Goal: Task Accomplishment & Management: Complete application form

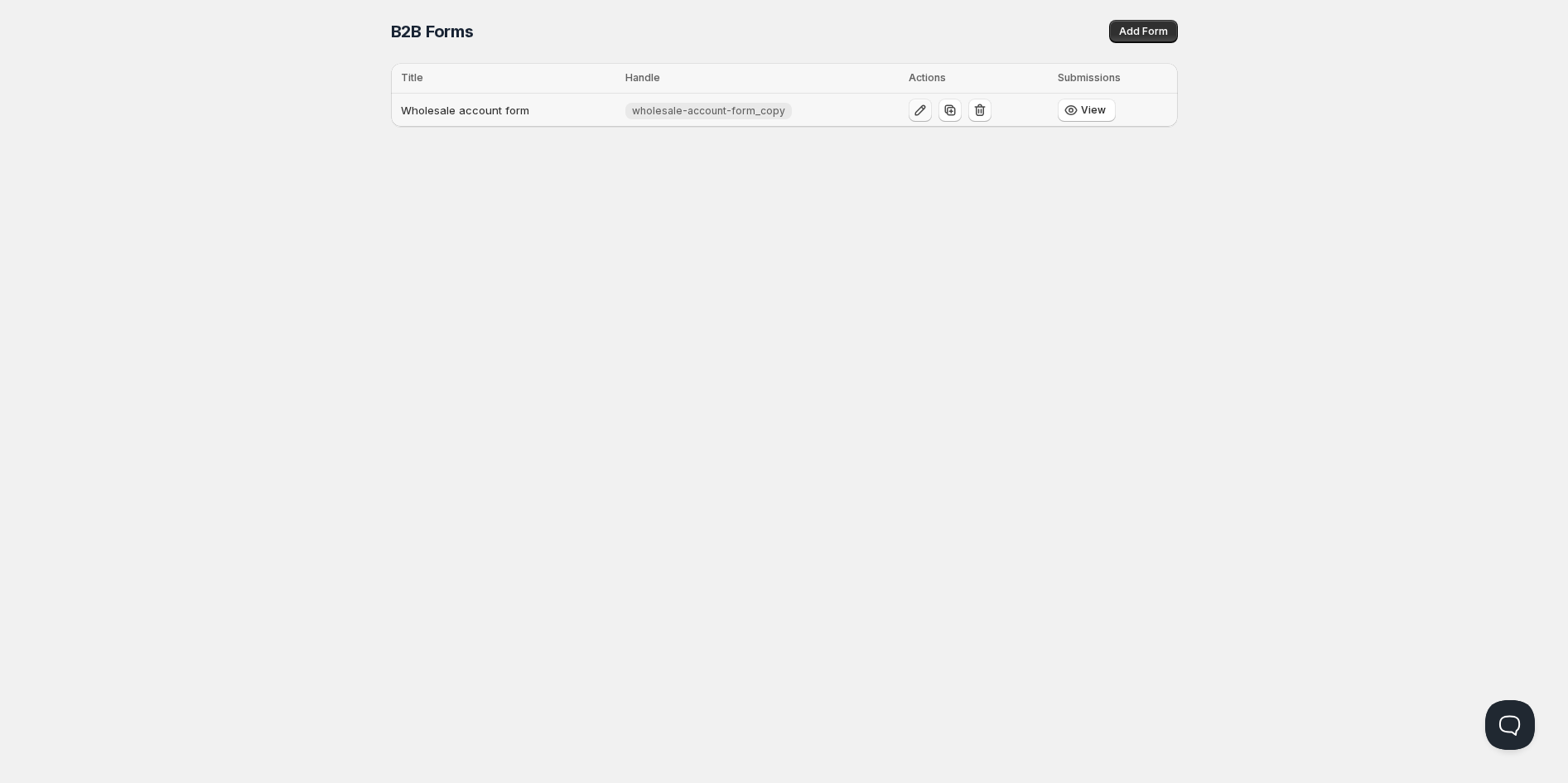
click at [912, 109] on icon "button" at bounding box center [920, 110] width 16 height 16
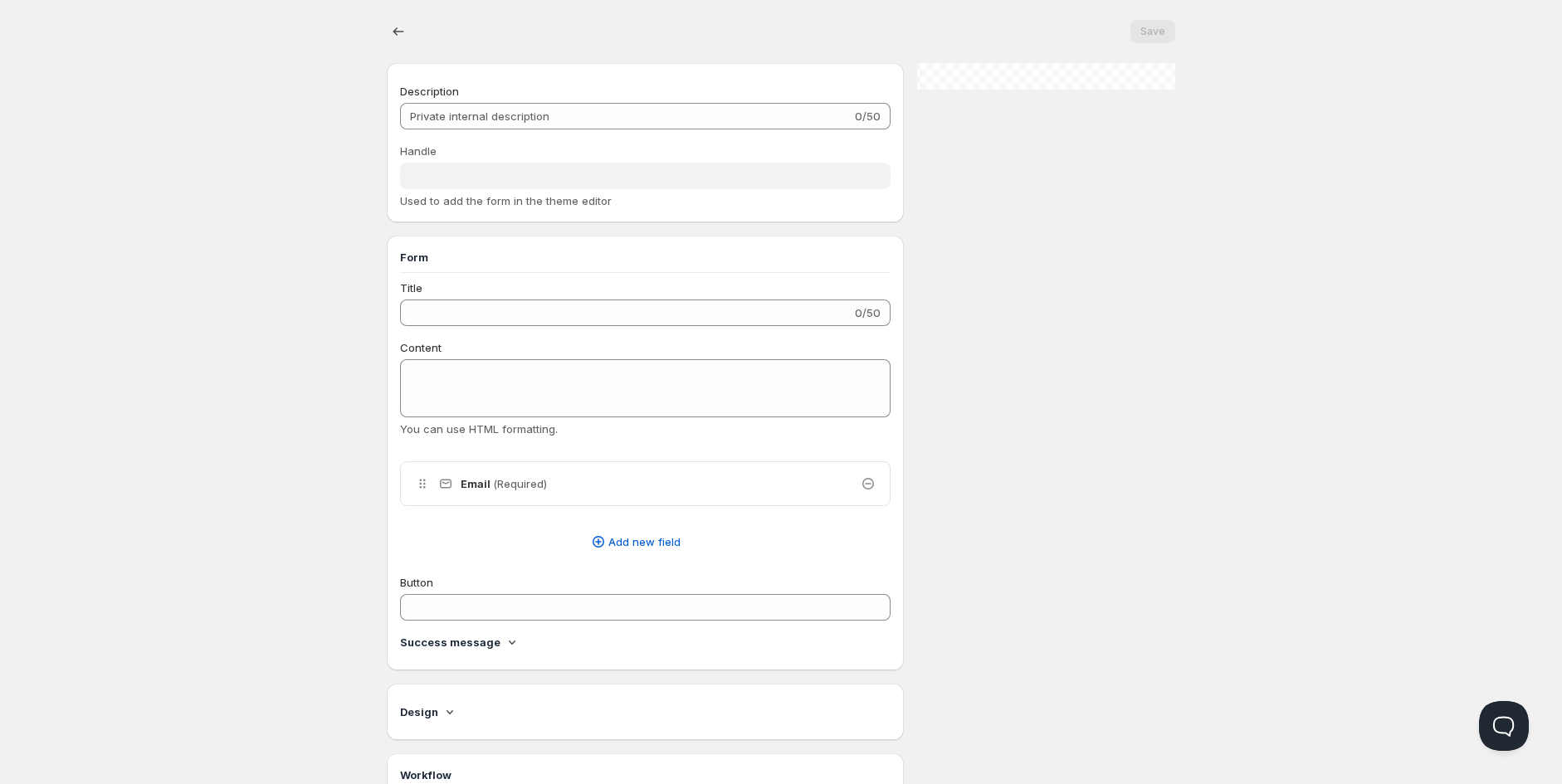
type input "Wholesale account form"
type input "wholesale-account-form_copy"
type input "Register as a Company Account"
type input "Create an Account"
radio input "true"
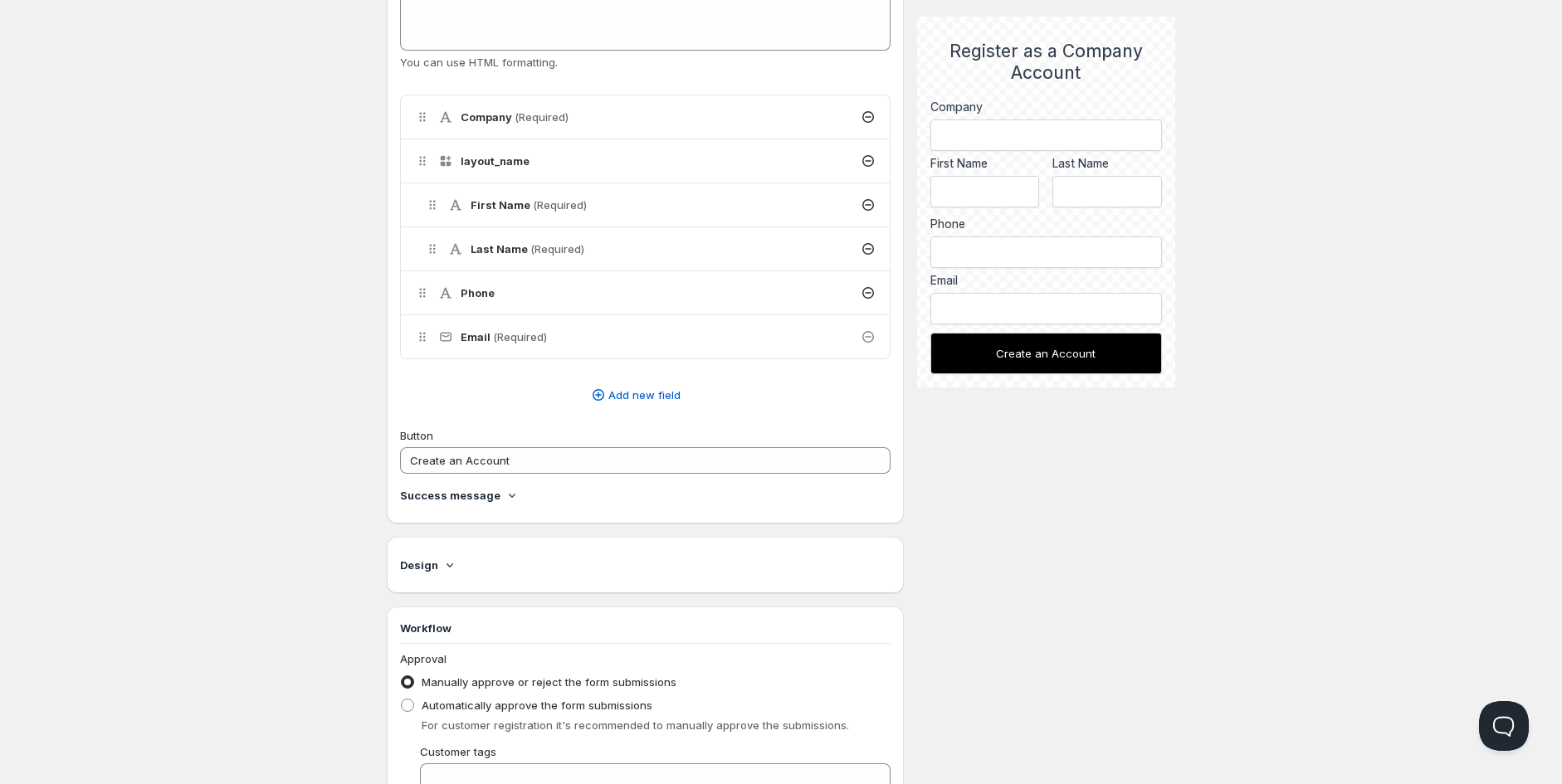
scroll to position [368, 0]
click at [617, 392] on span "Add new field" at bounding box center [645, 392] width 73 height 16
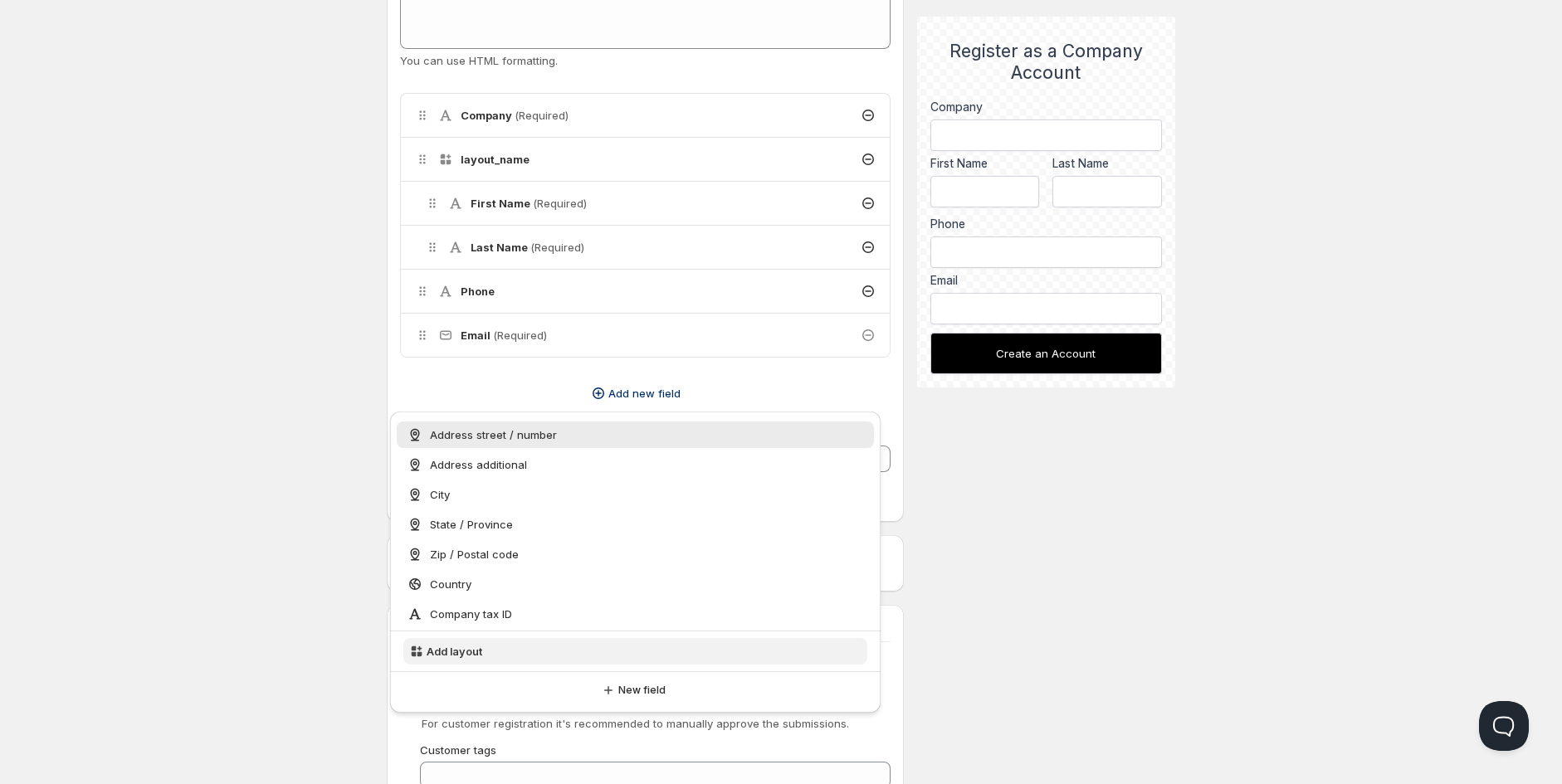
click at [457, 652] on span "Add layout" at bounding box center [454, 651] width 55 height 16
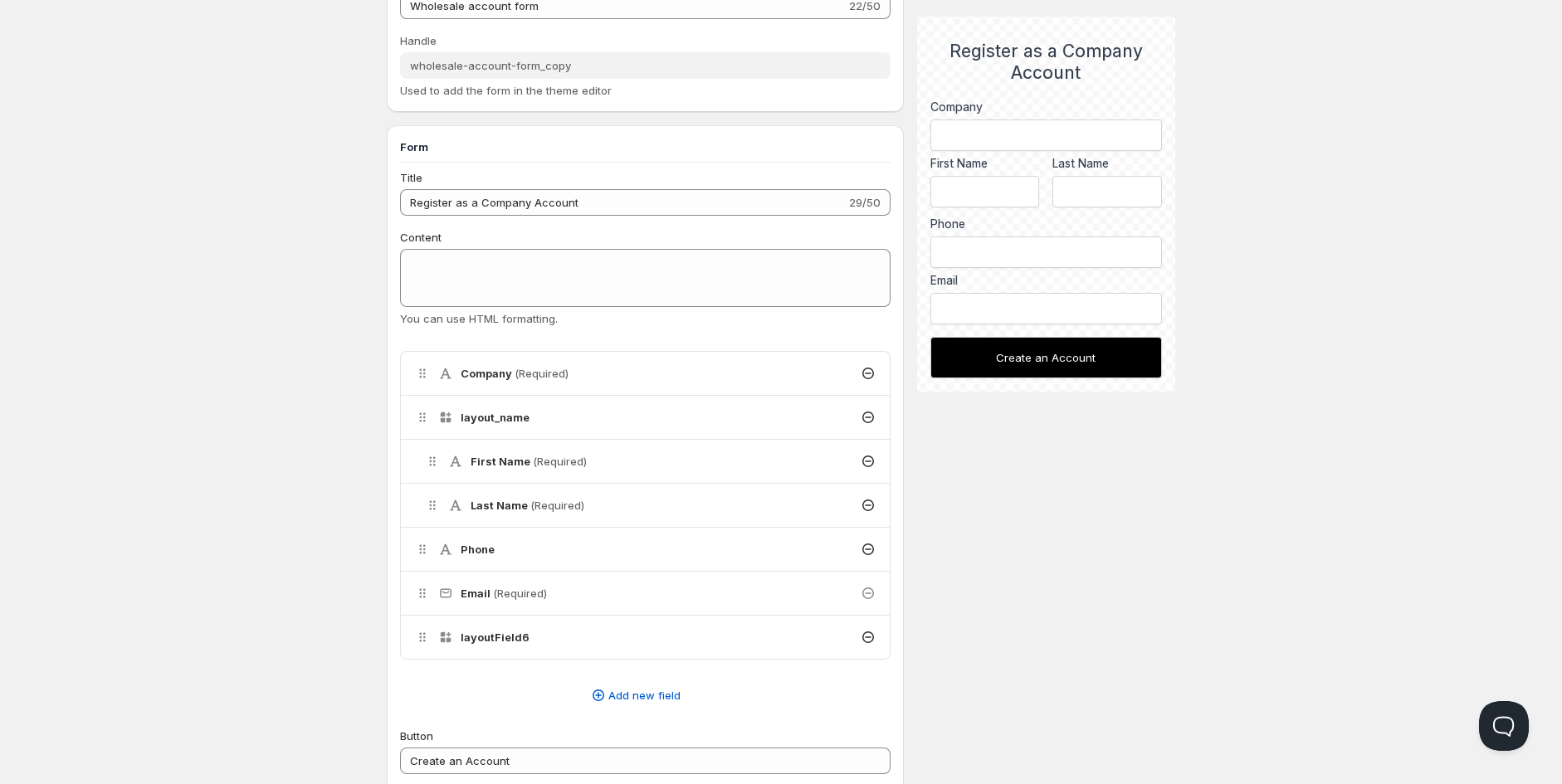
scroll to position [92, 0]
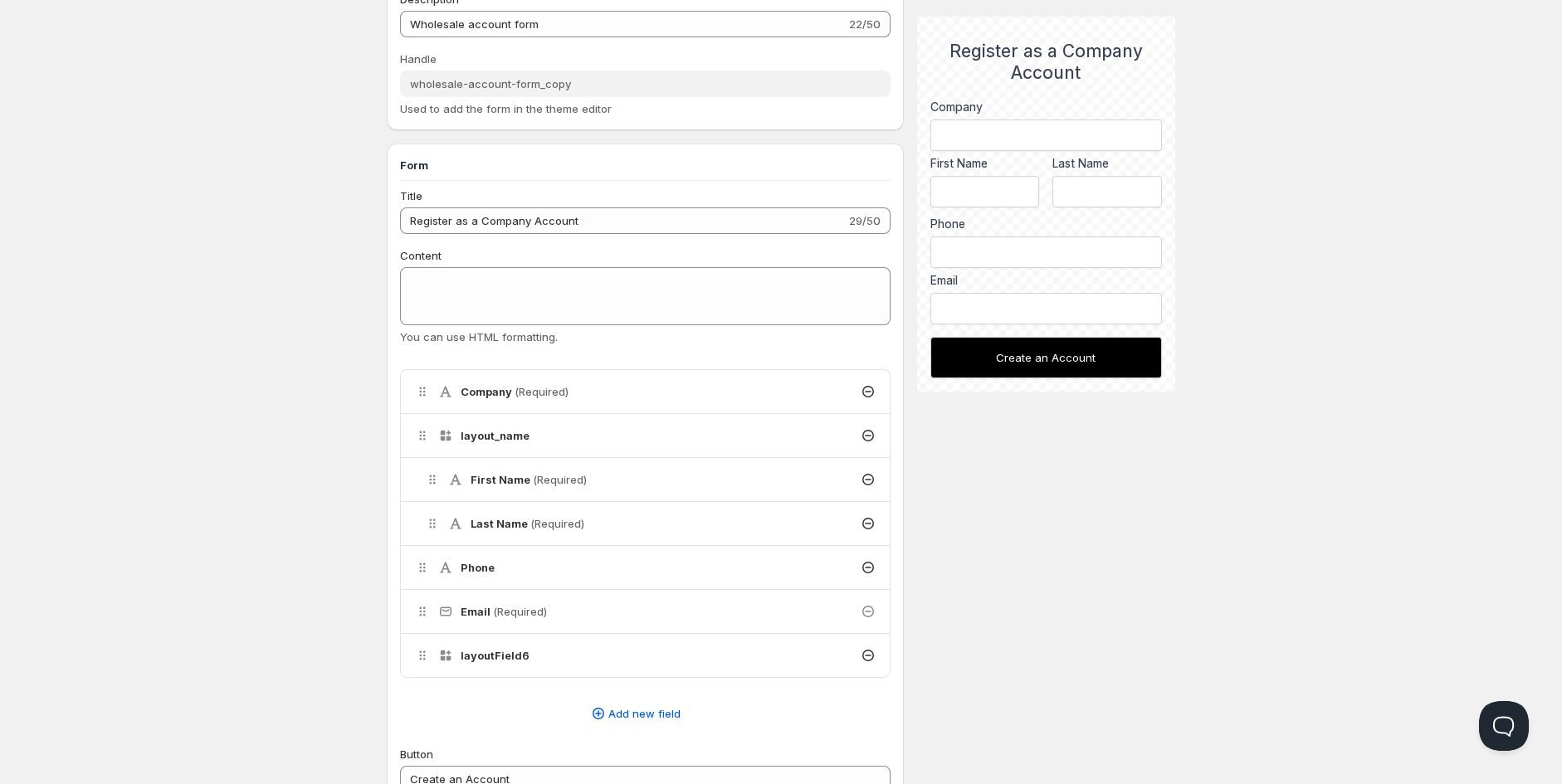
click at [592, 655] on div "layoutField6" at bounding box center [645, 655] width 489 height 43
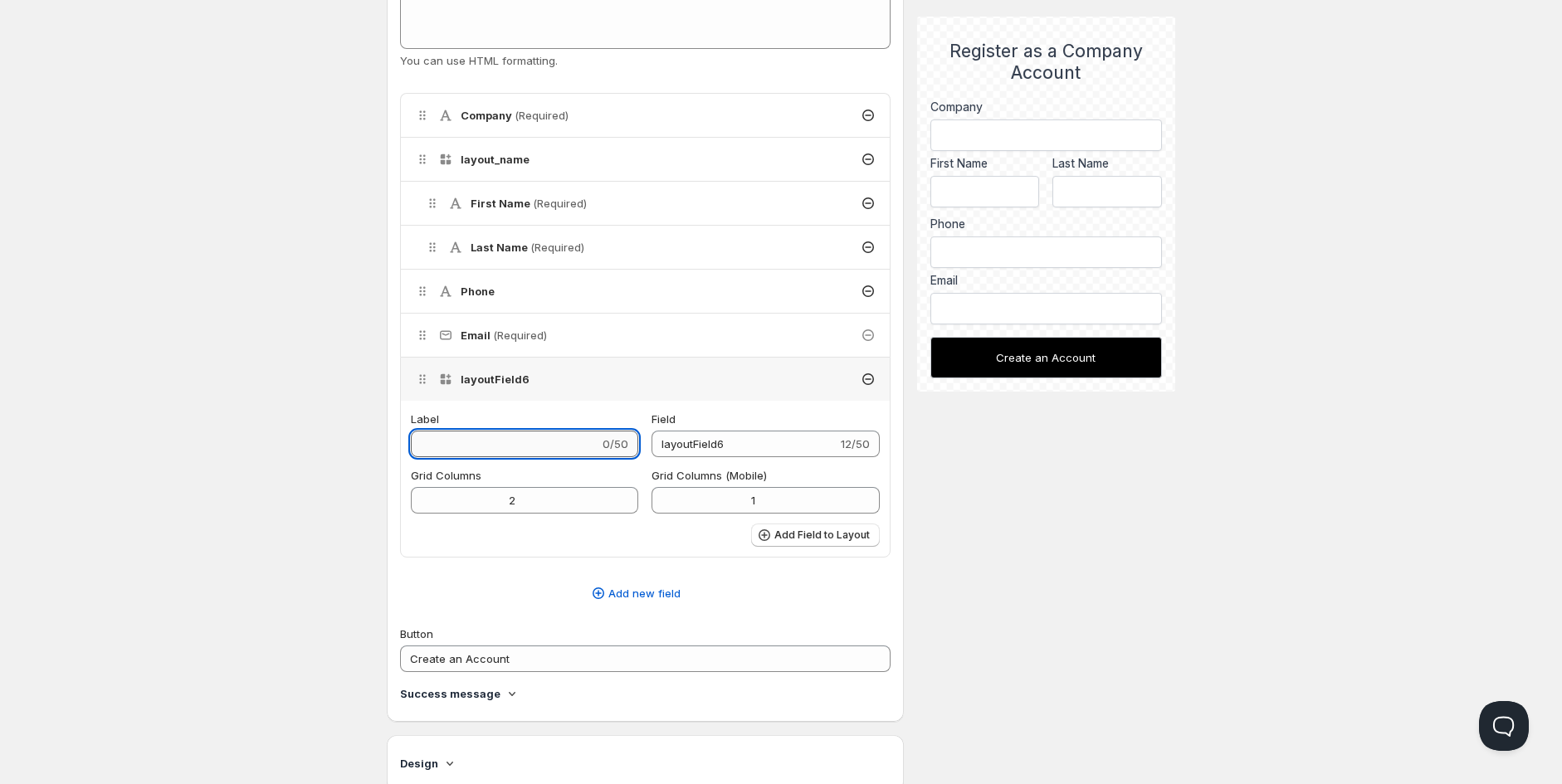
click at [549, 444] on input "Label" at bounding box center [505, 443] width 189 height 27
type input "p"
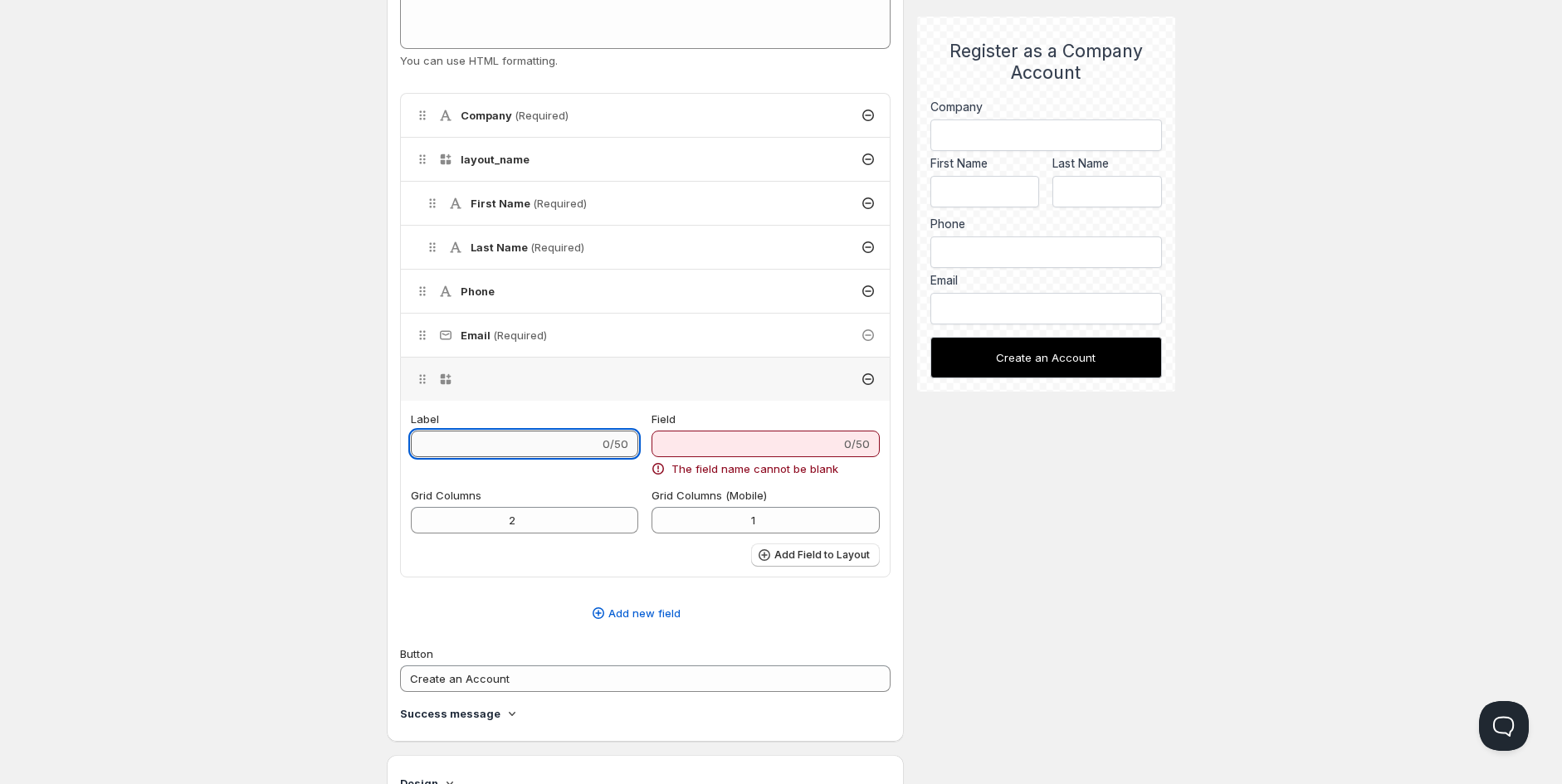
type input "P"
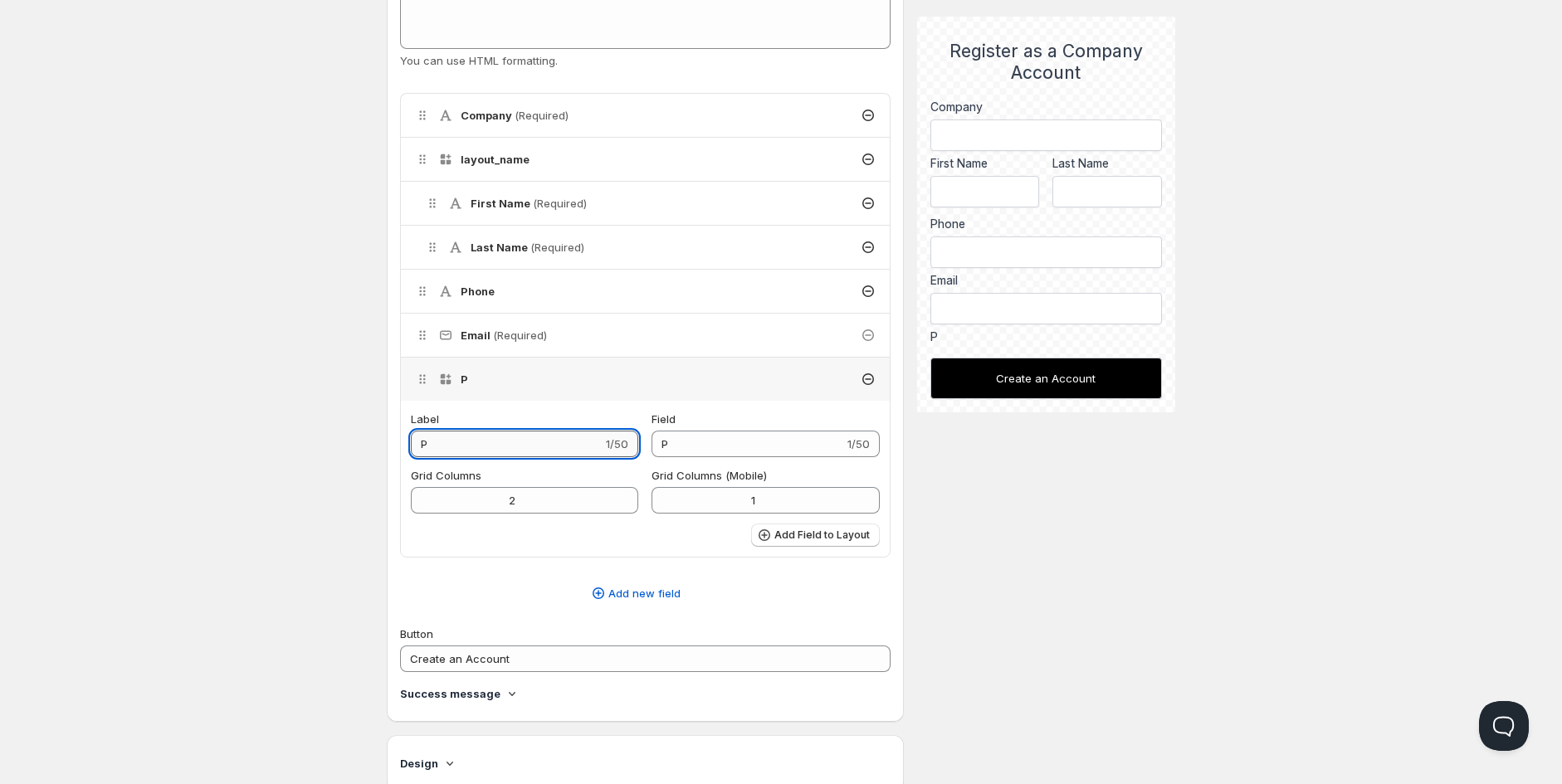
type input "Pa"
type input "Pas"
type input "Pass"
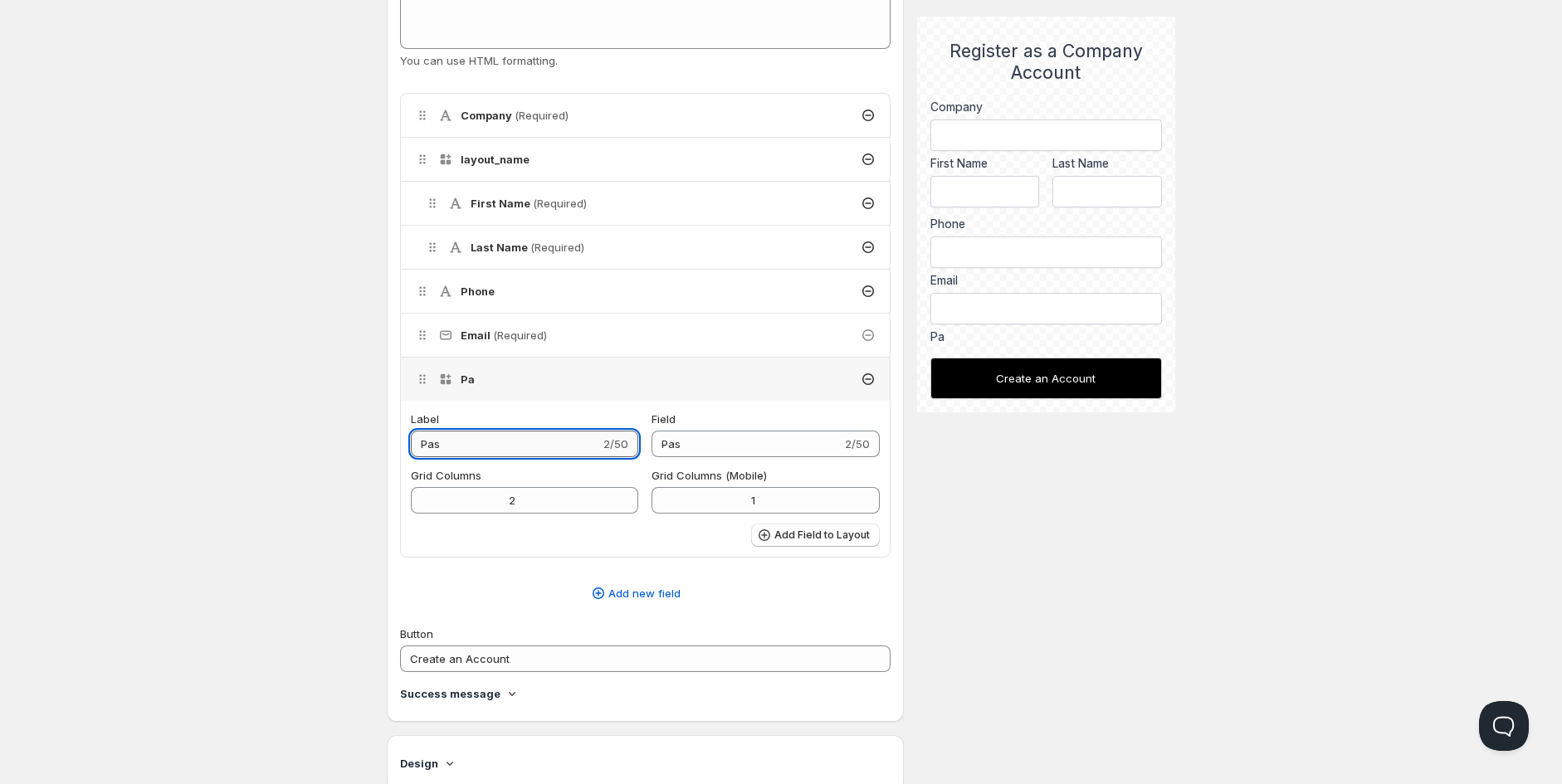
type input "Pass"
type input "Passw"
type input "Passwo"
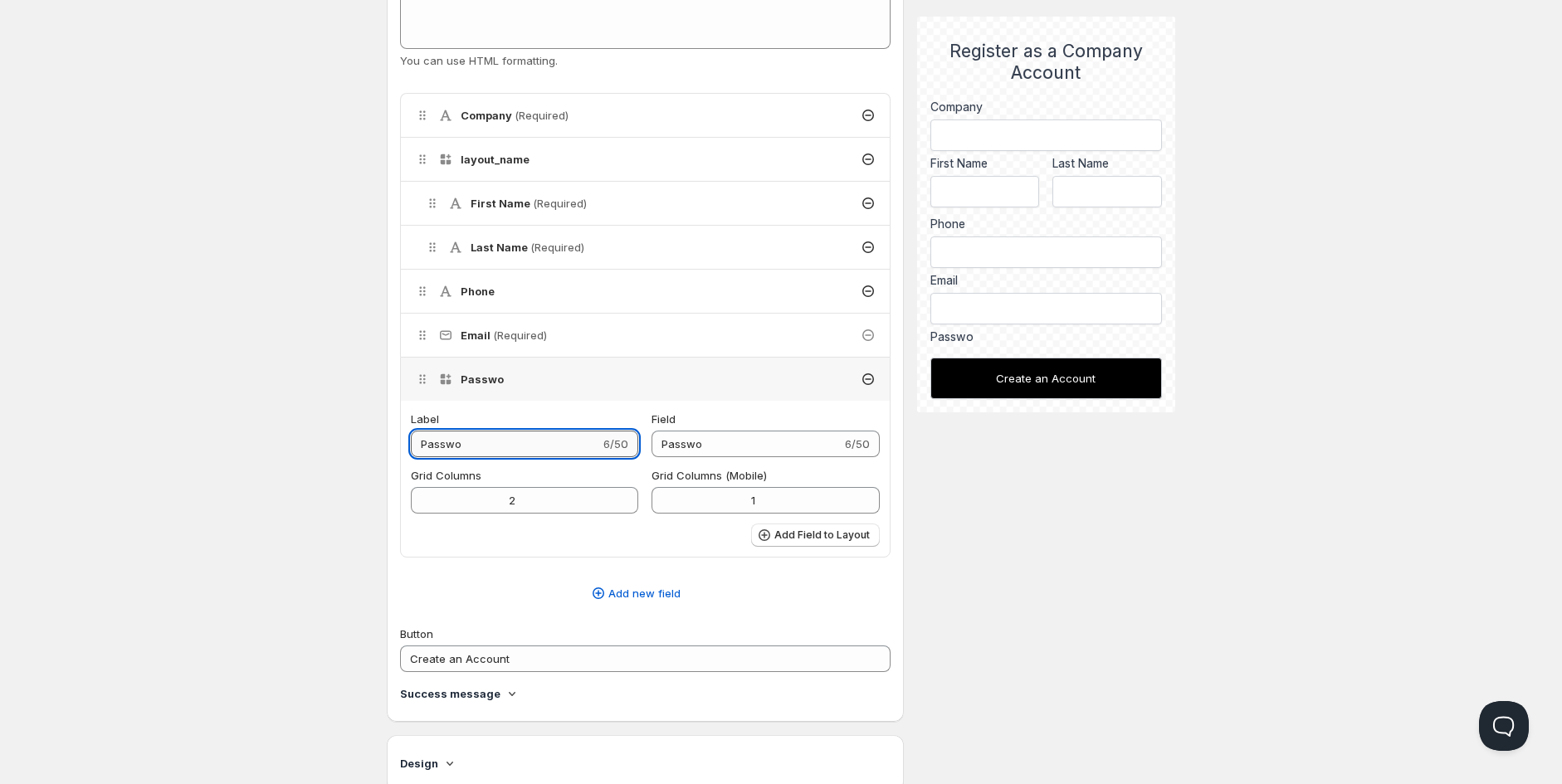
type input "Passwor"
type input "Password"
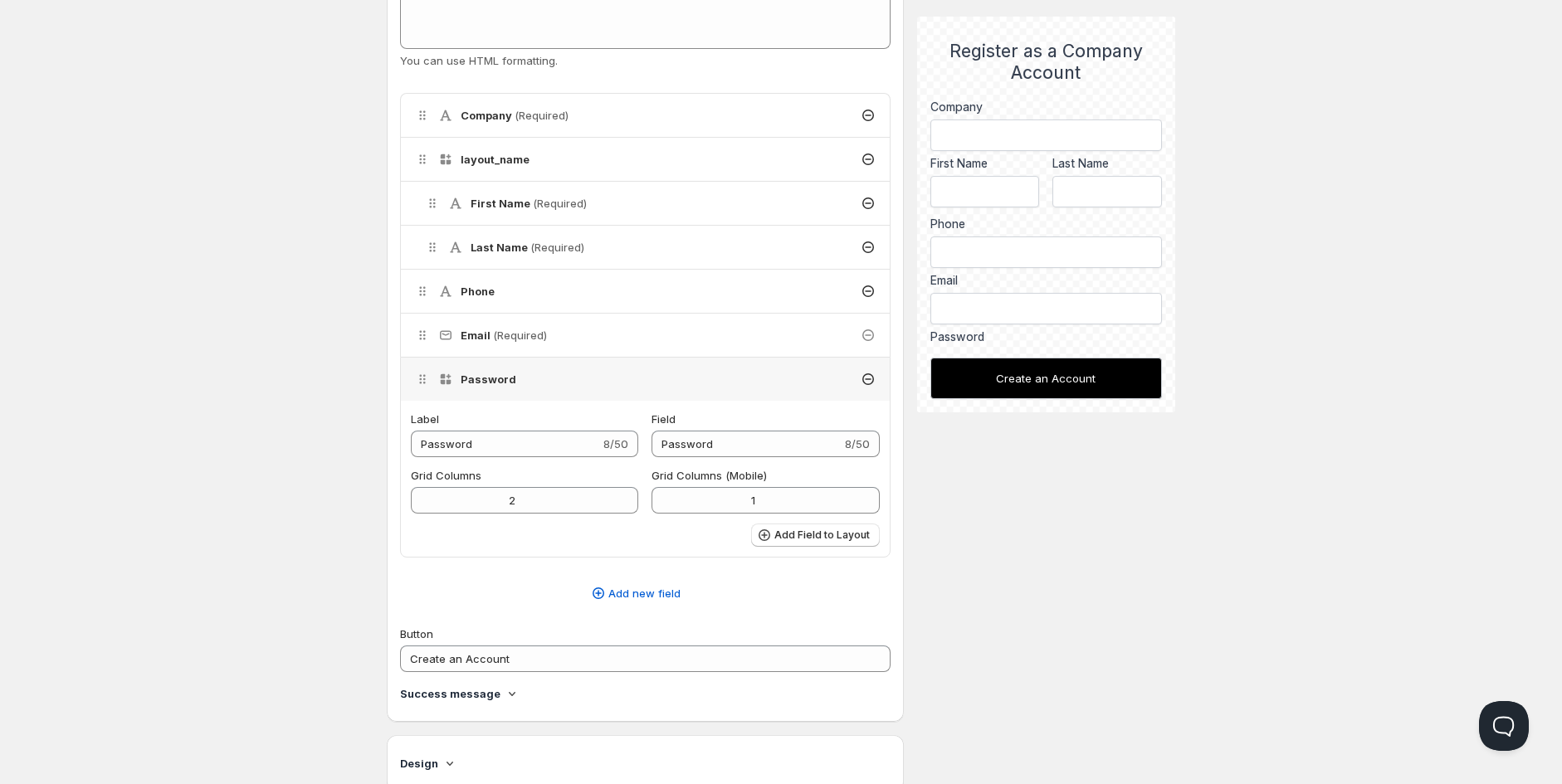
click at [1105, 521] on div "Description Wholesale account form 22/50 Handle wholesale-account-form_copy Use…" at bounding box center [781, 639] width 789 height 1888
drag, startPoint x: 577, startPoint y: 499, endPoint x: 457, endPoint y: 495, distance: 120.1
click at [457, 495] on input "2" at bounding box center [512, 500] width 202 height 27
type input "1"
click at [1118, 590] on div "Description Wholesale account form 22/50 Handle wholesale-account-form_copy Use…" at bounding box center [781, 639] width 789 height 1888
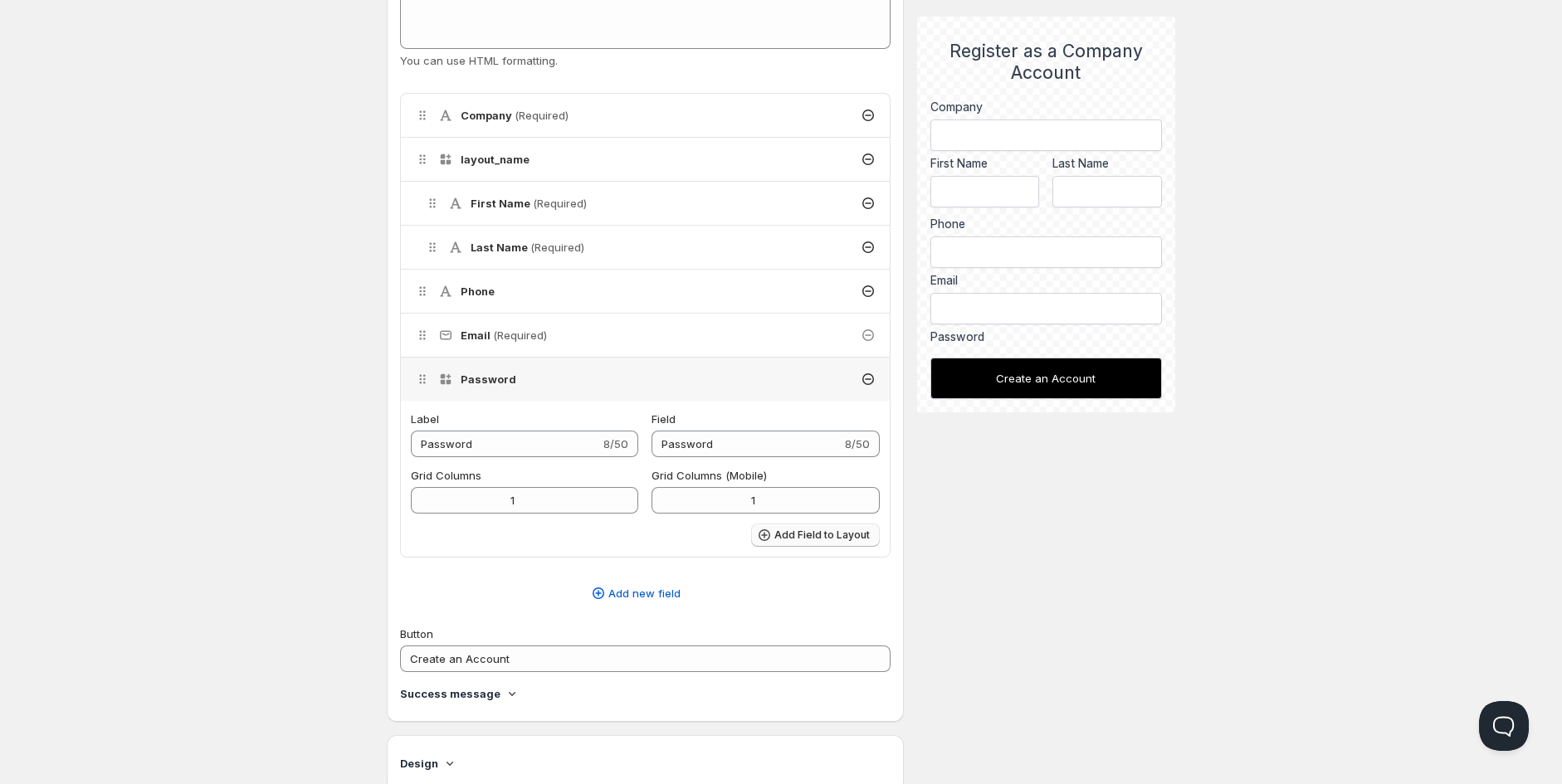
click at [838, 535] on span "Add Field to Layout" at bounding box center [823, 534] width 95 height 13
click at [965, 577] on div "Description Wholesale account form 22/50 Handle wholesale-account-form_copy Use…" at bounding box center [781, 639] width 789 height 1888
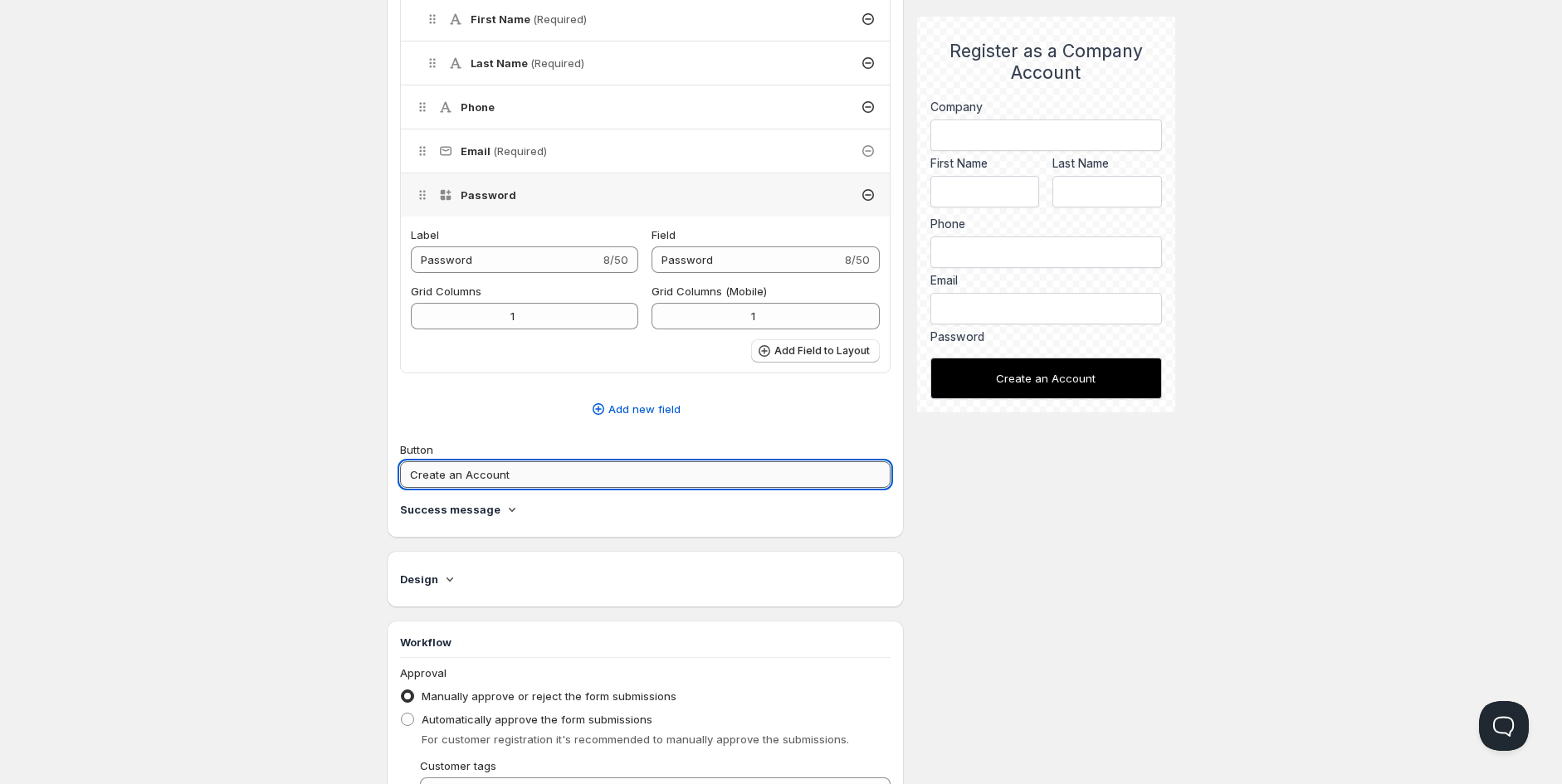
click at [662, 474] on input "Create an Account" at bounding box center [645, 475] width 490 height 27
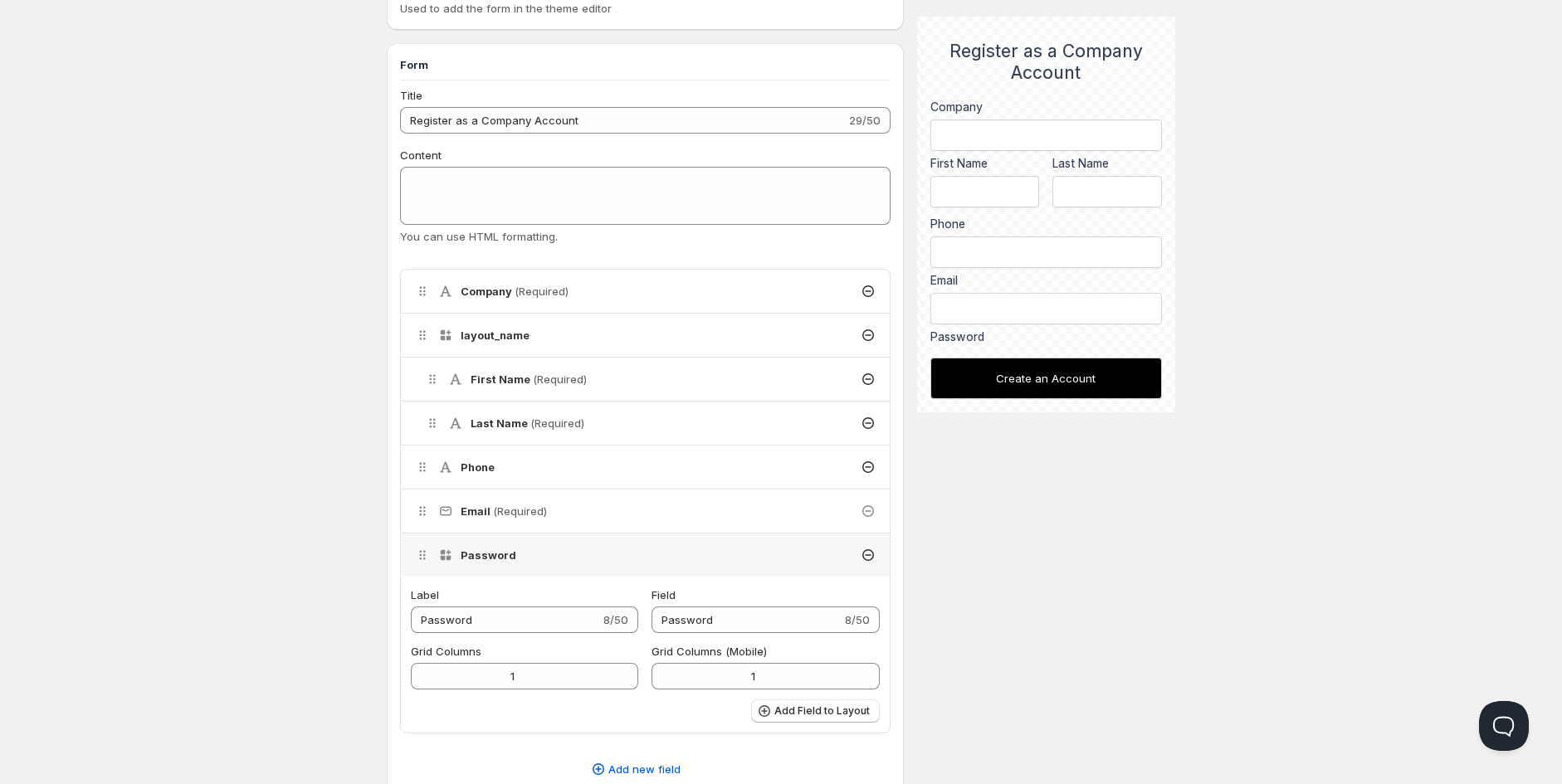
scroll to position [287, 0]
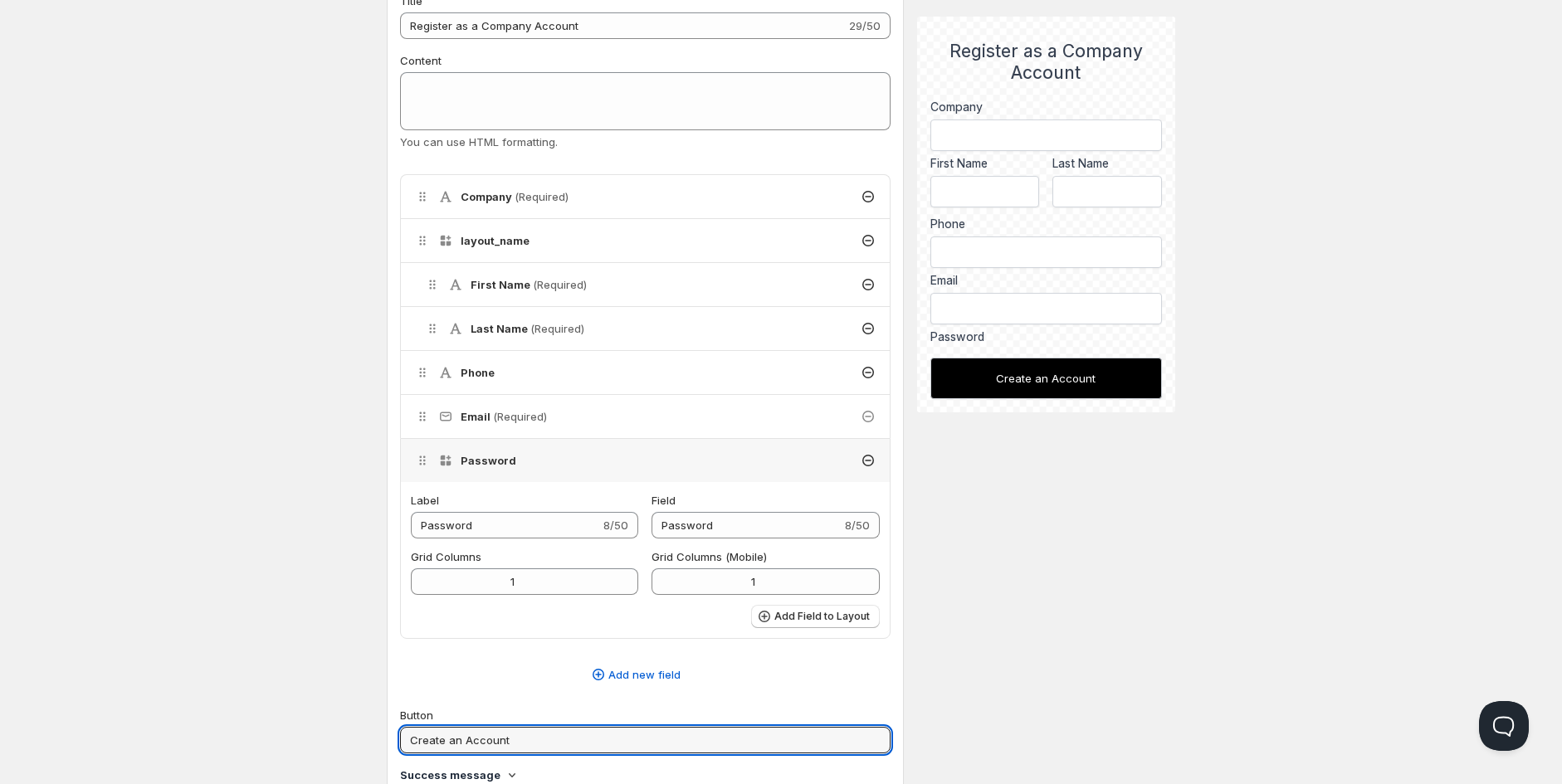
click at [607, 413] on div "Email (Required)" at bounding box center [645, 417] width 489 height 43
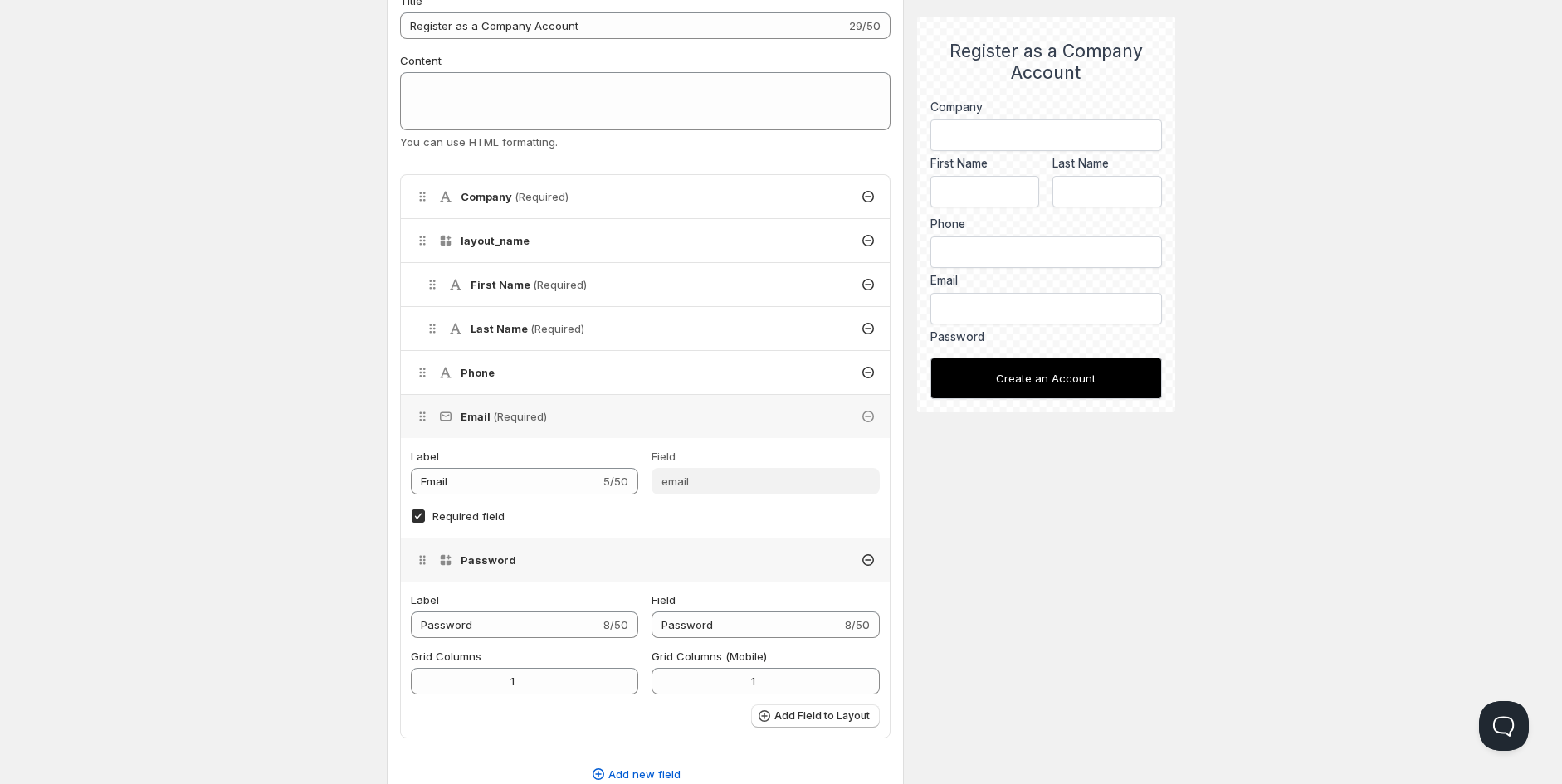
click at [554, 551] on div "Password" at bounding box center [645, 560] width 489 height 43
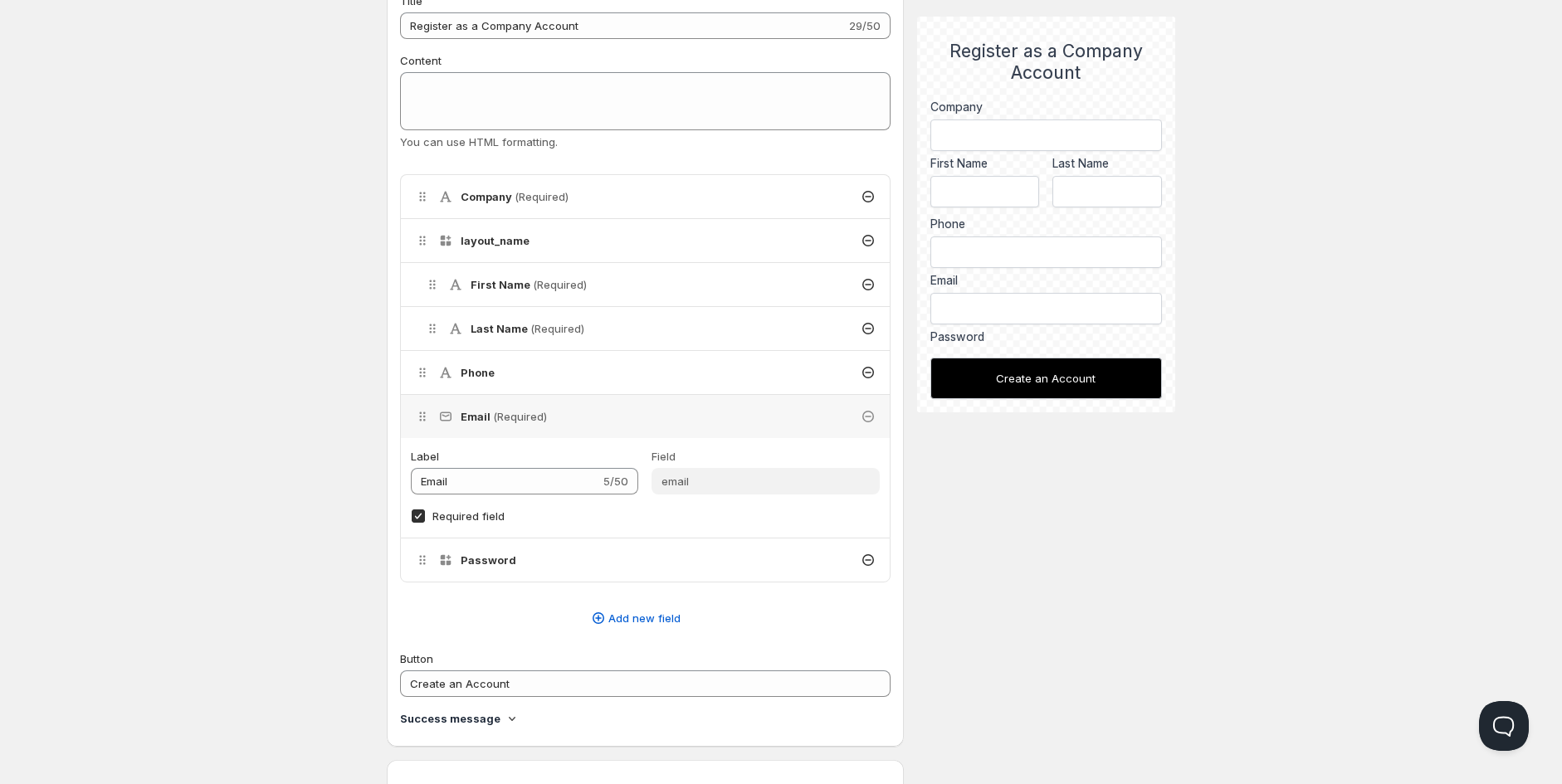
click at [554, 551] on div "Password" at bounding box center [645, 560] width 489 height 43
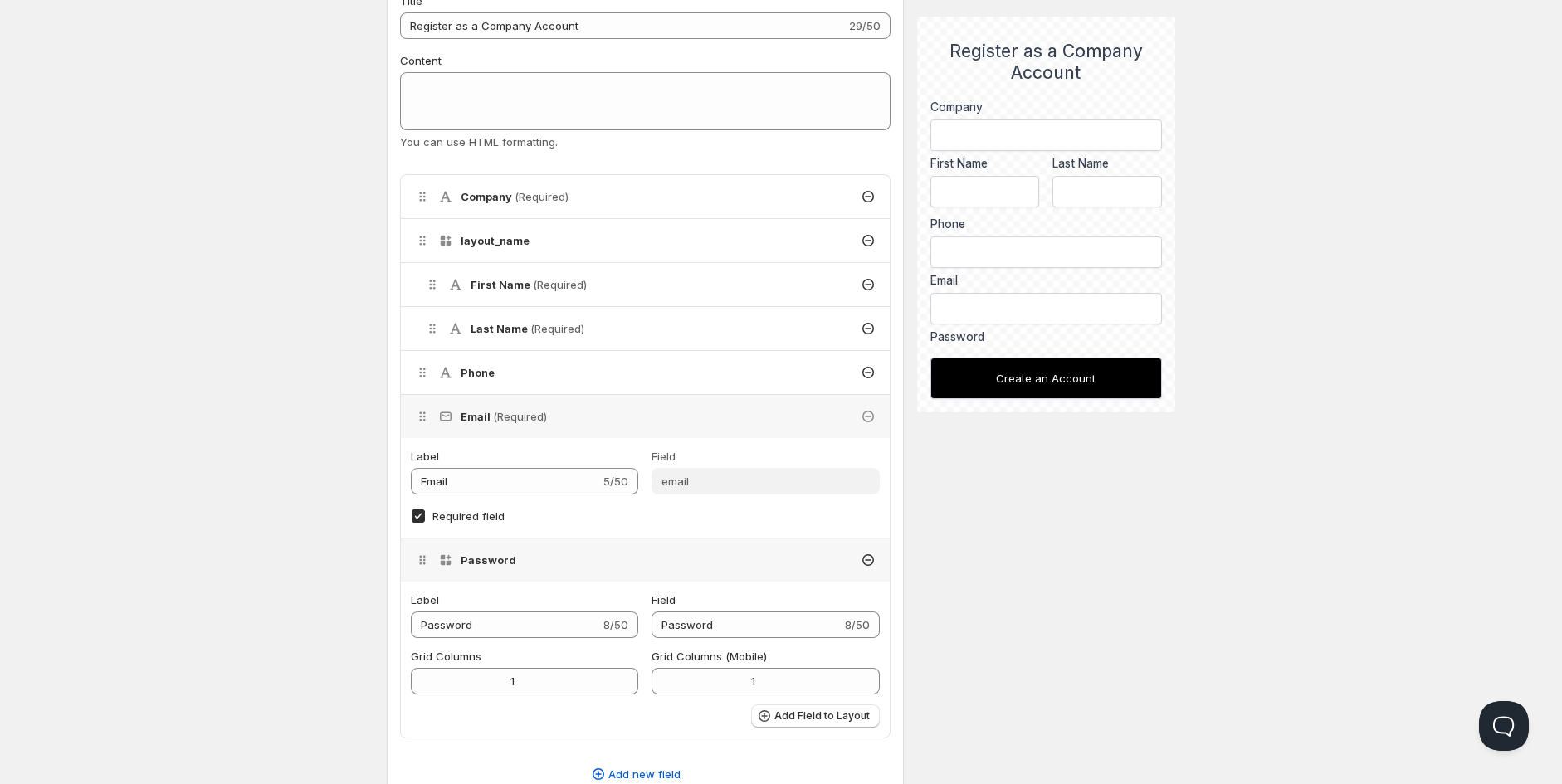
click at [654, 420] on div "Email (Required)" at bounding box center [645, 417] width 489 height 43
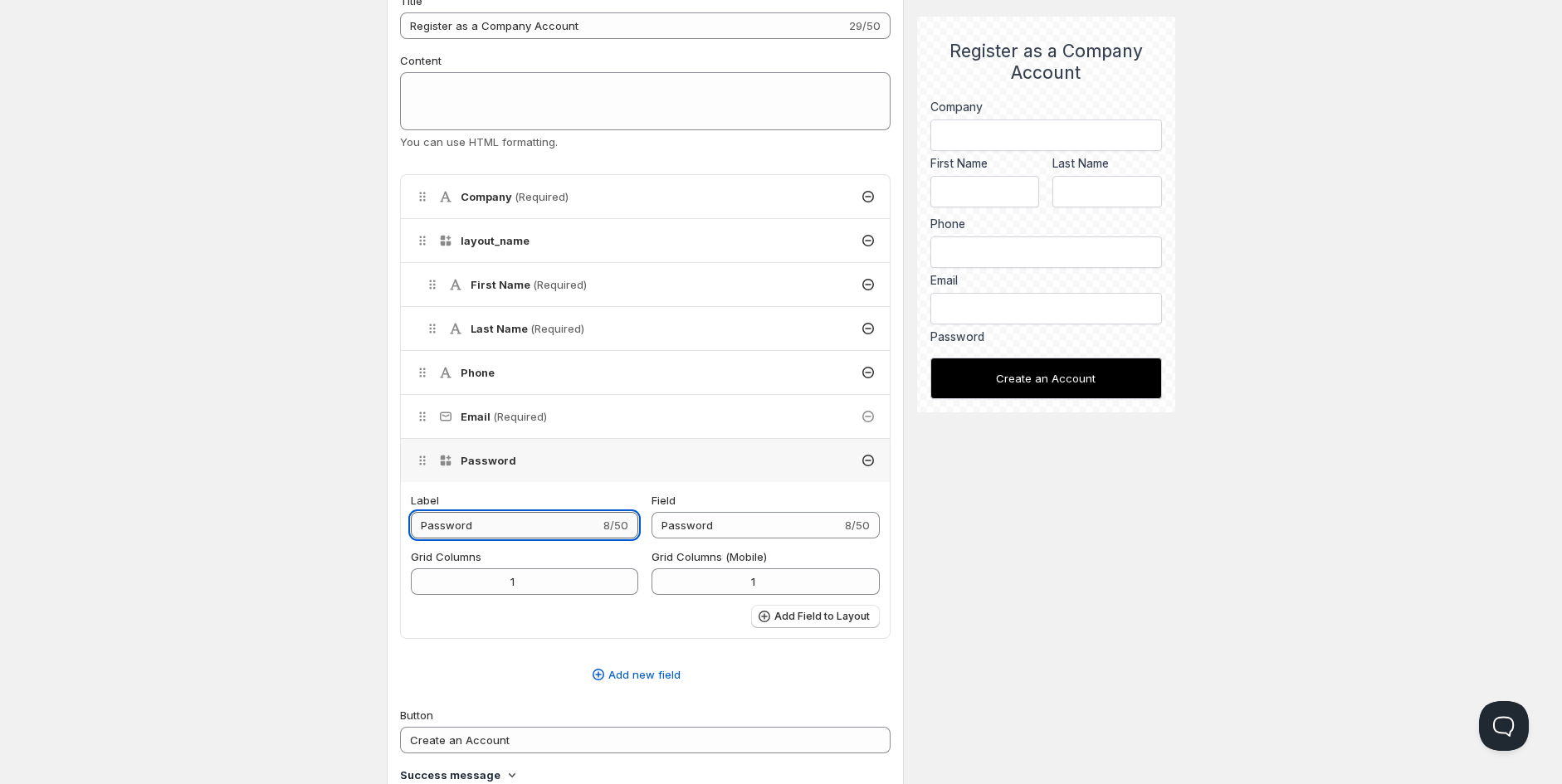
click at [477, 526] on input "Password" at bounding box center [505, 525] width 189 height 27
click at [752, 526] on input "Password" at bounding box center [746, 525] width 189 height 27
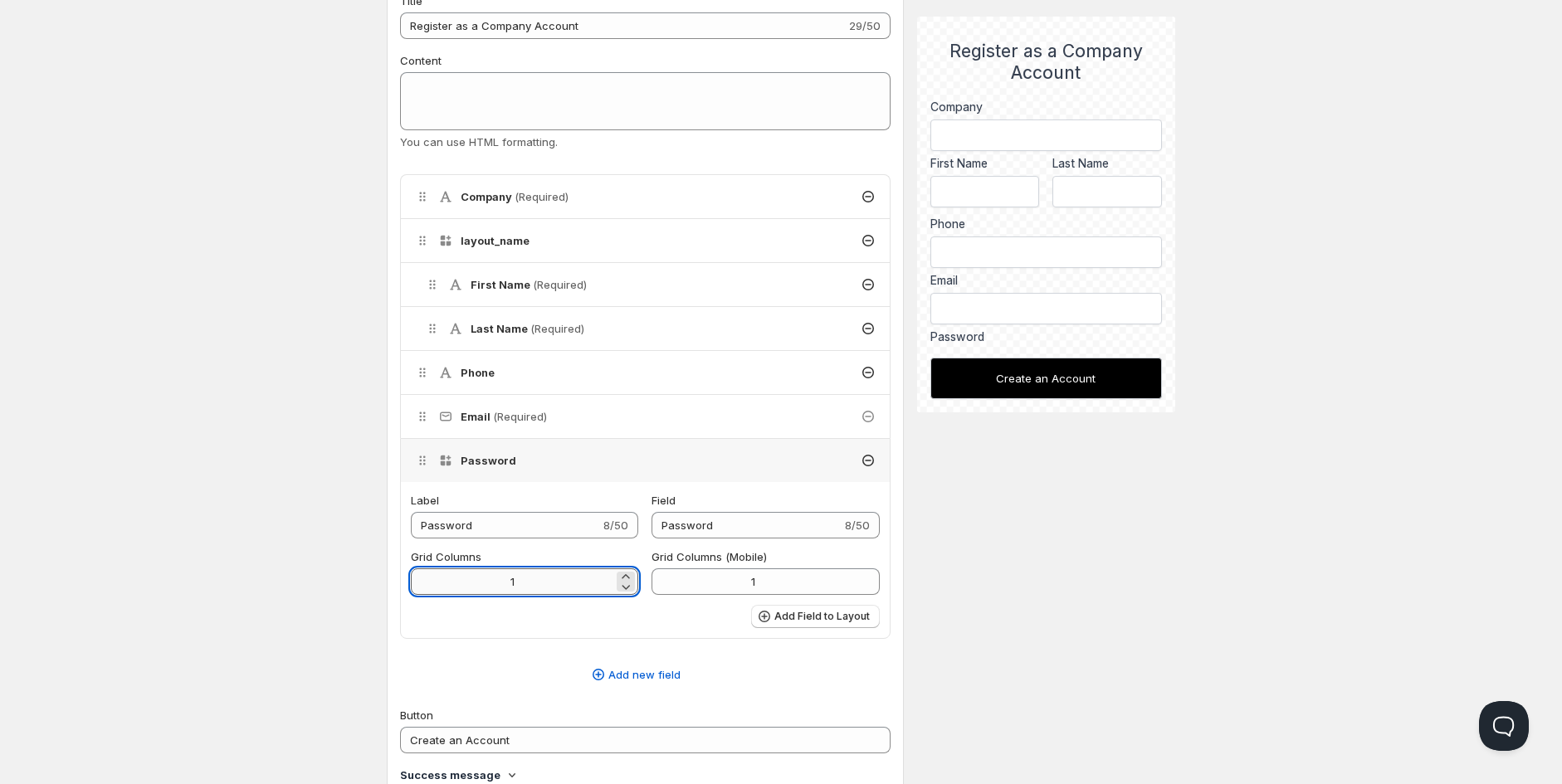
click at [533, 583] on input "1" at bounding box center [512, 582] width 202 height 27
click at [627, 576] on div at bounding box center [625, 581] width 18 height 20
click at [579, 416] on div "Email (Required)" at bounding box center [645, 417] width 489 height 43
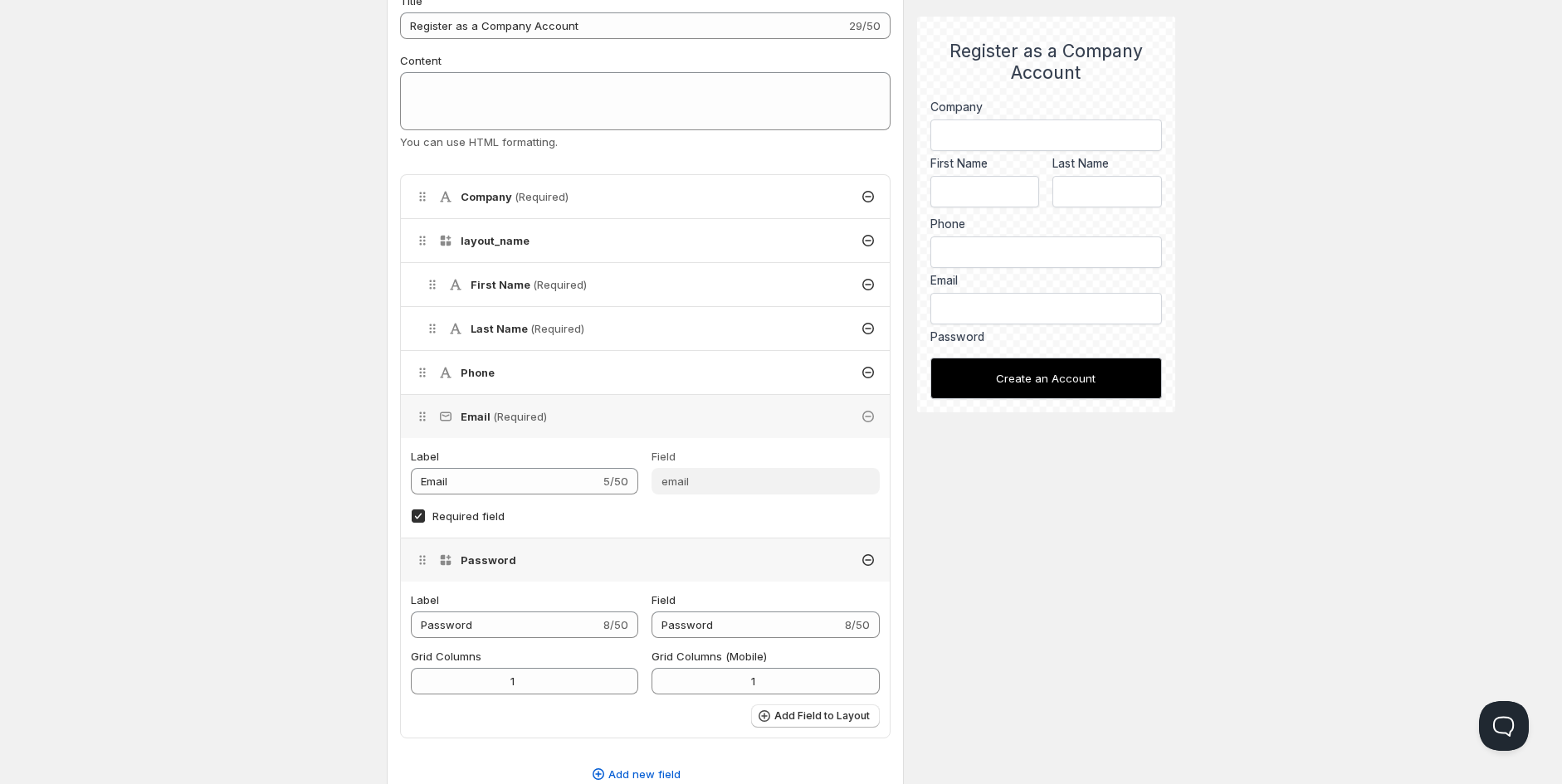
click at [590, 370] on div "Phone" at bounding box center [645, 373] width 489 height 43
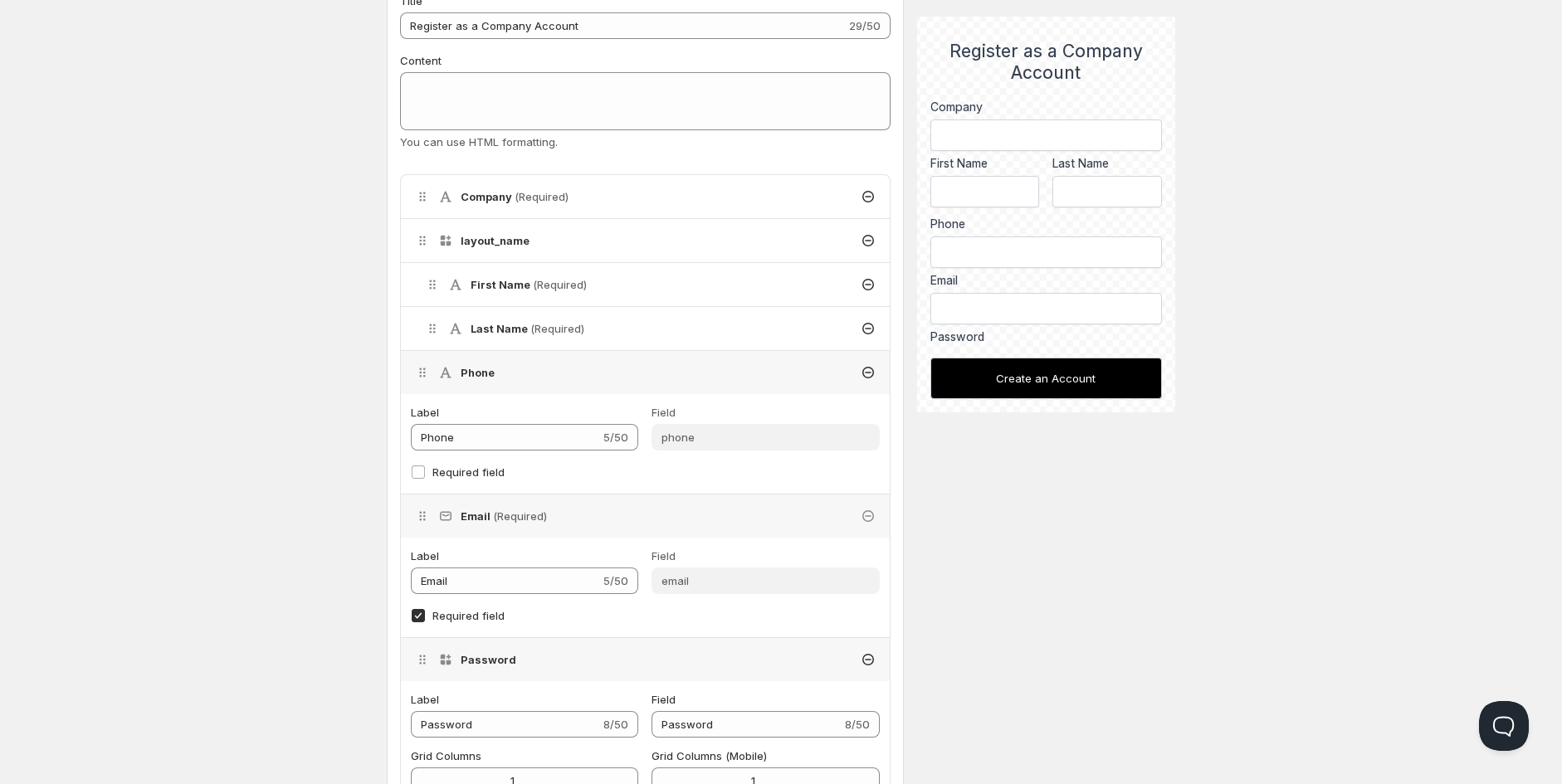
click at [591, 364] on div "Phone" at bounding box center [645, 373] width 489 height 43
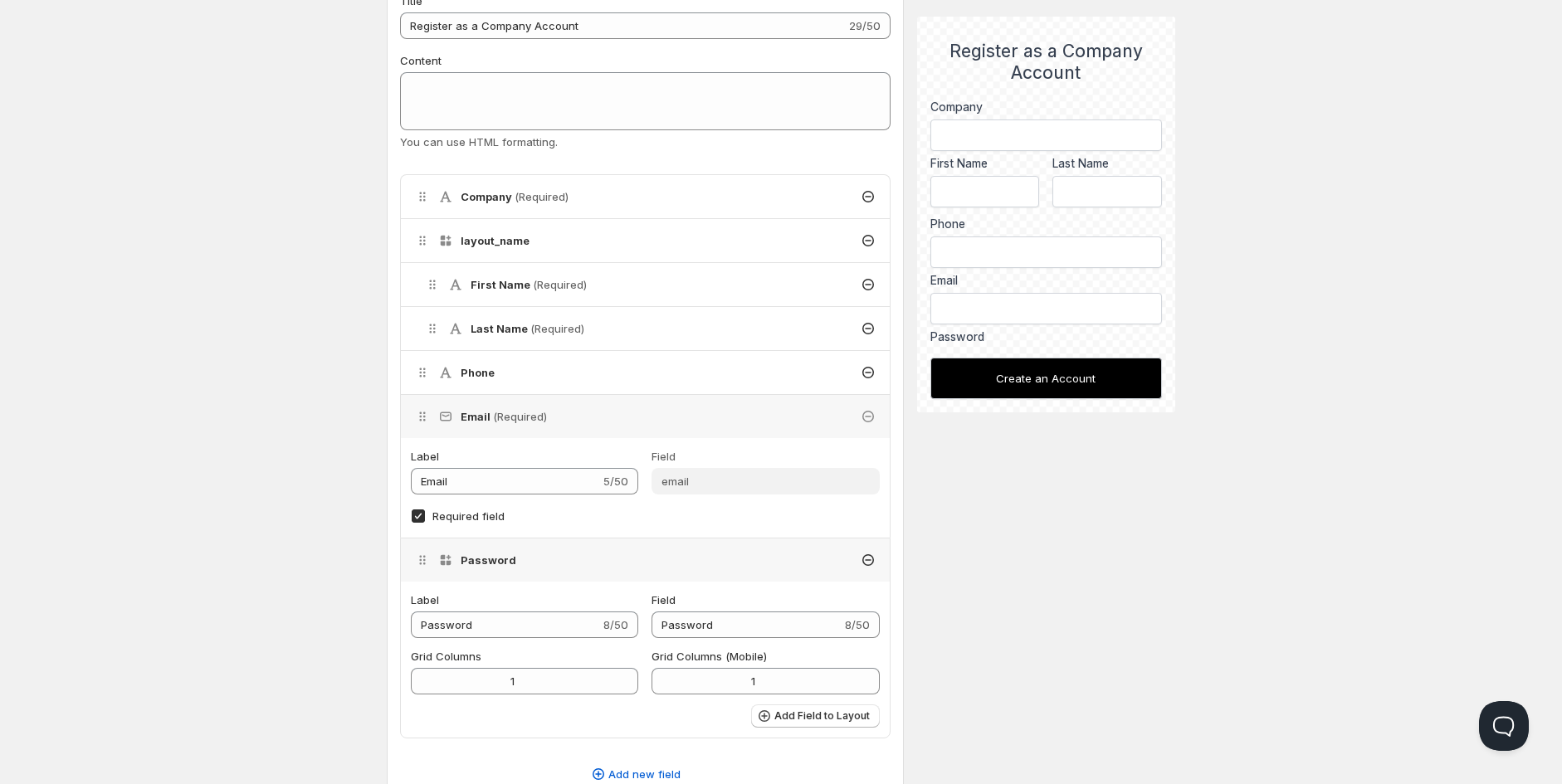
click at [588, 422] on div "Email (Required)" at bounding box center [645, 417] width 489 height 43
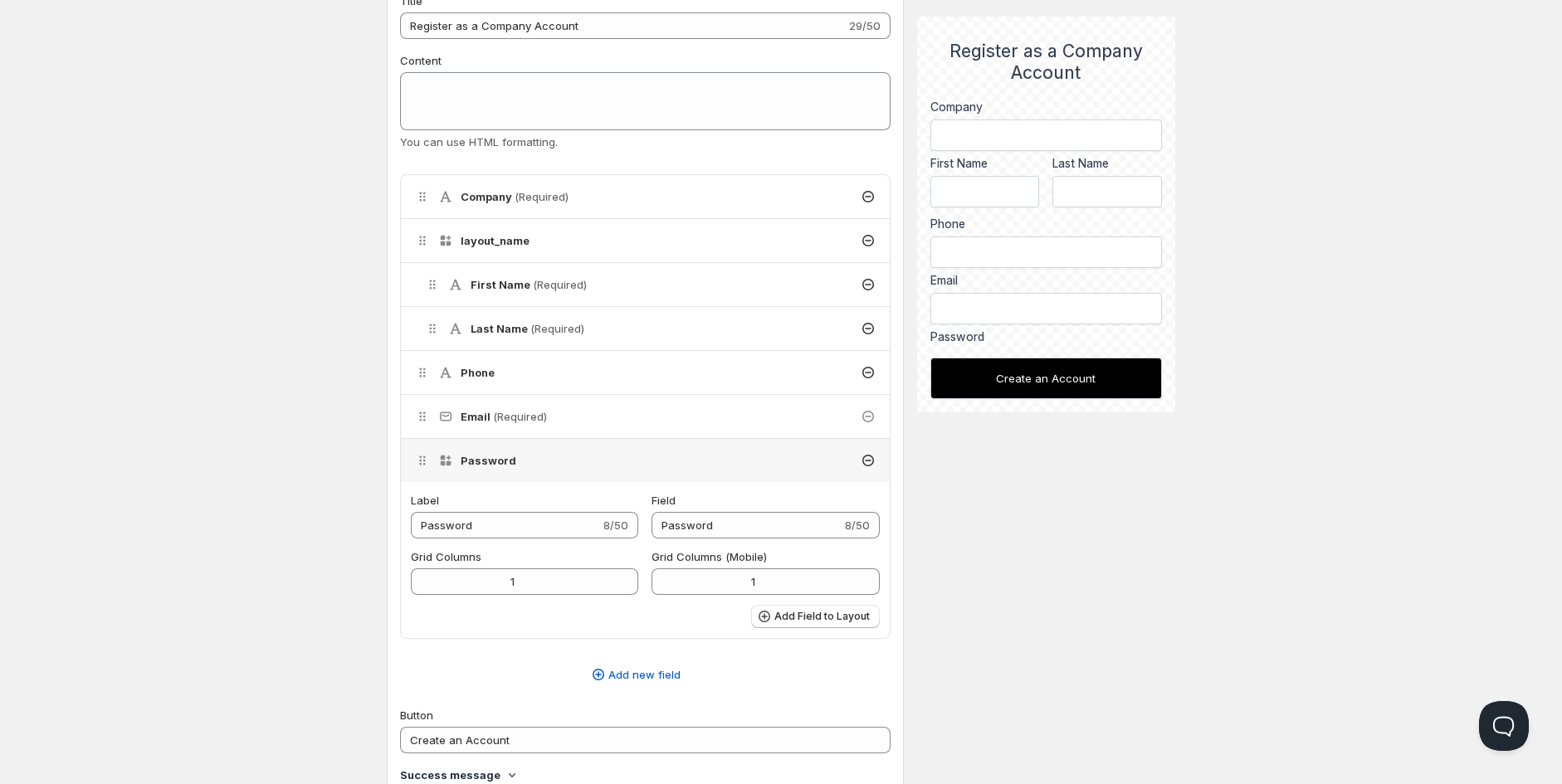
click at [867, 462] on icon at bounding box center [867, 460] width 16 height 16
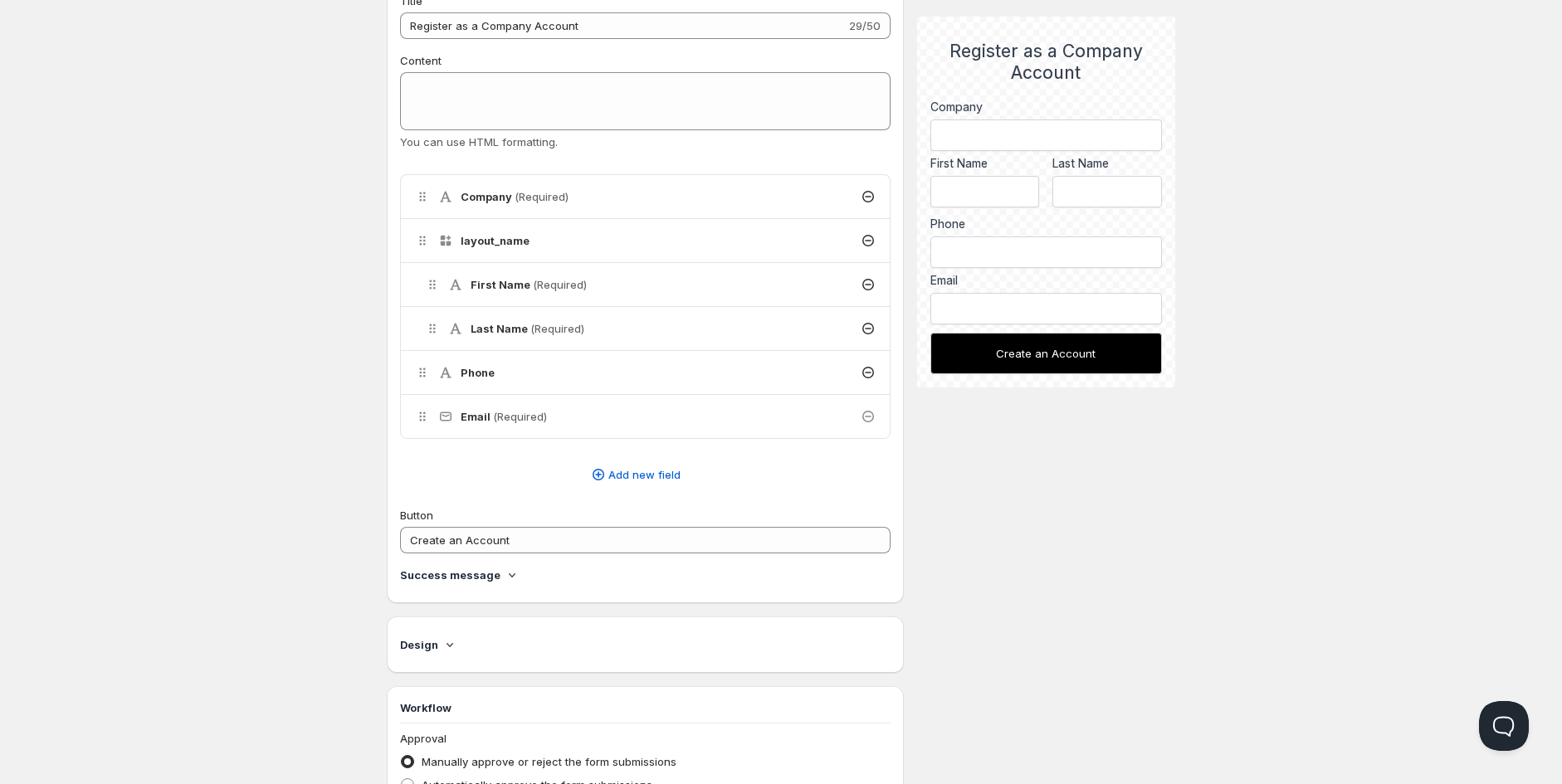
click at [684, 200] on div "Company (Required)" at bounding box center [645, 197] width 489 height 43
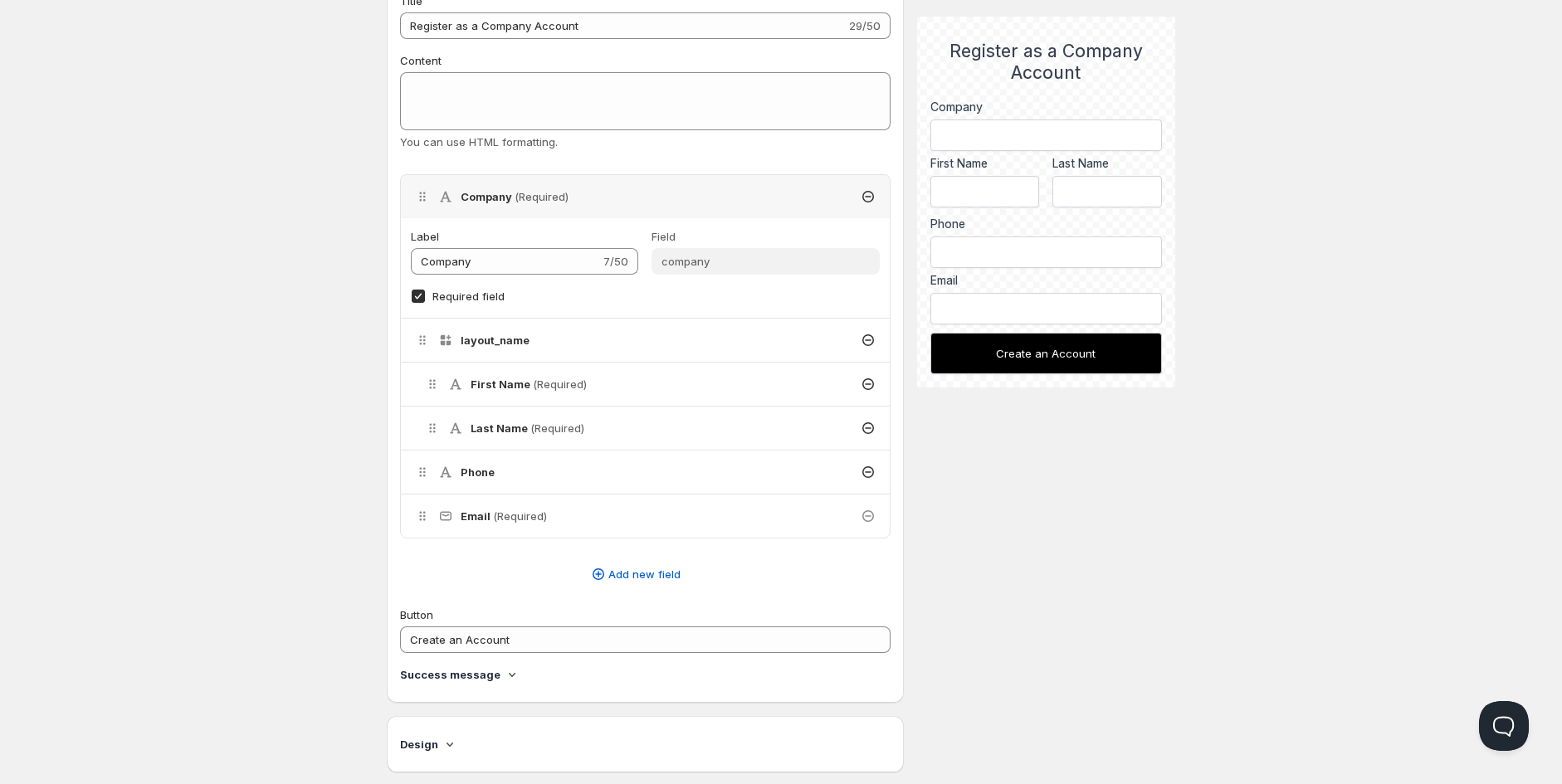
click at [695, 192] on div "Company (Required)" at bounding box center [645, 197] width 489 height 43
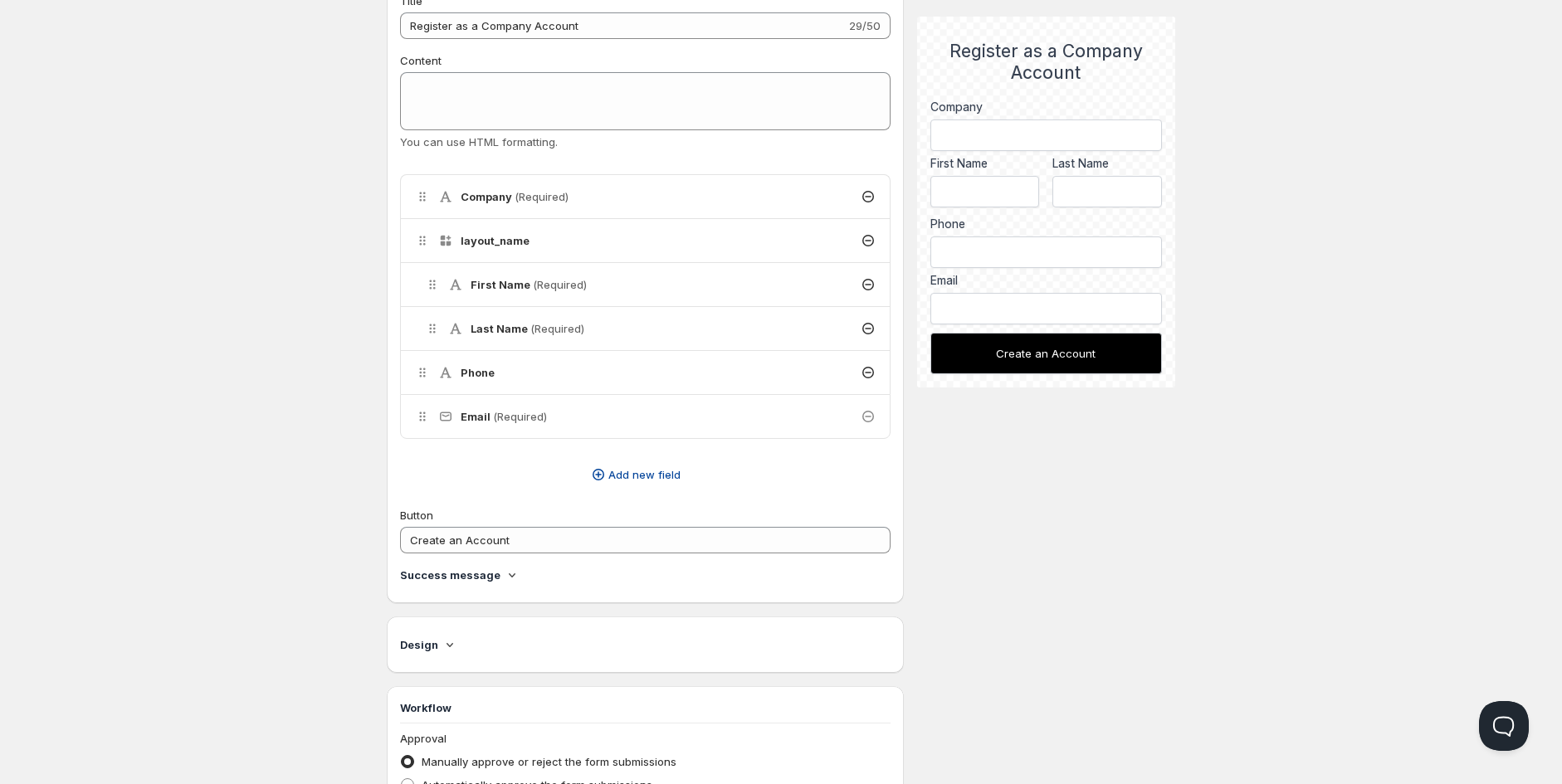
click at [653, 469] on span "Add new field" at bounding box center [645, 474] width 73 height 16
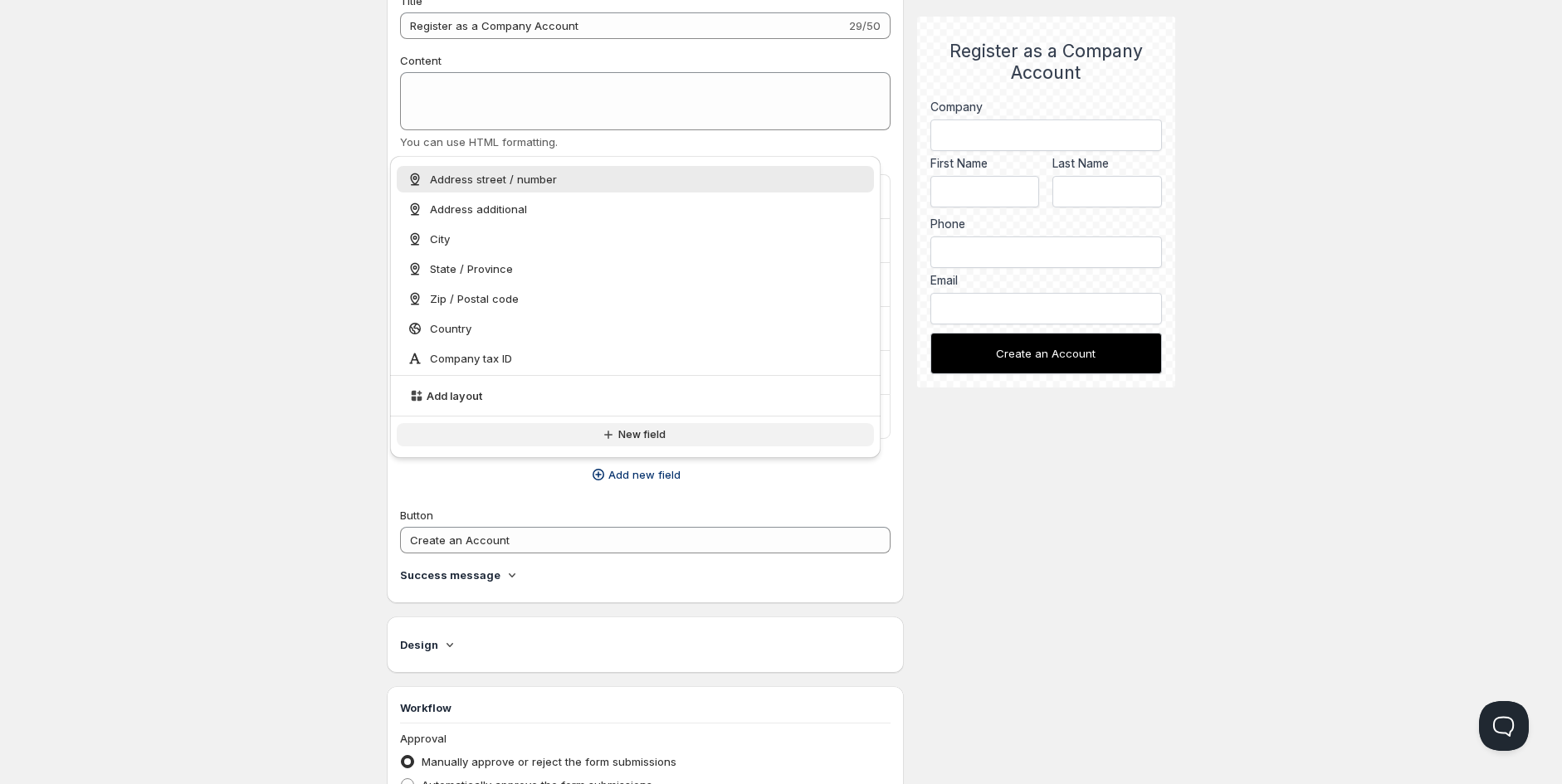
click at [651, 437] on span "New field" at bounding box center [642, 434] width 48 height 13
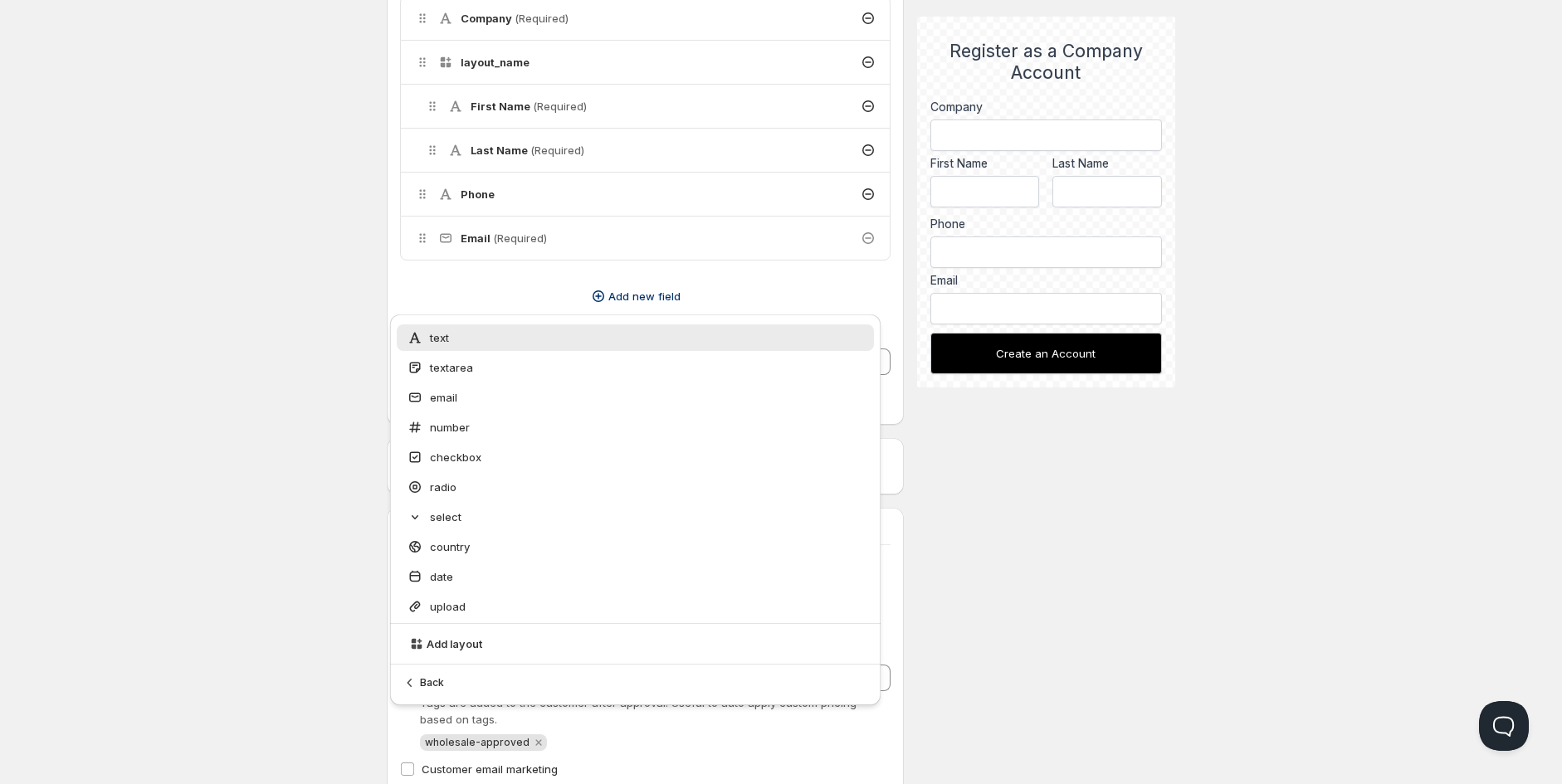
scroll to position [471, 0]
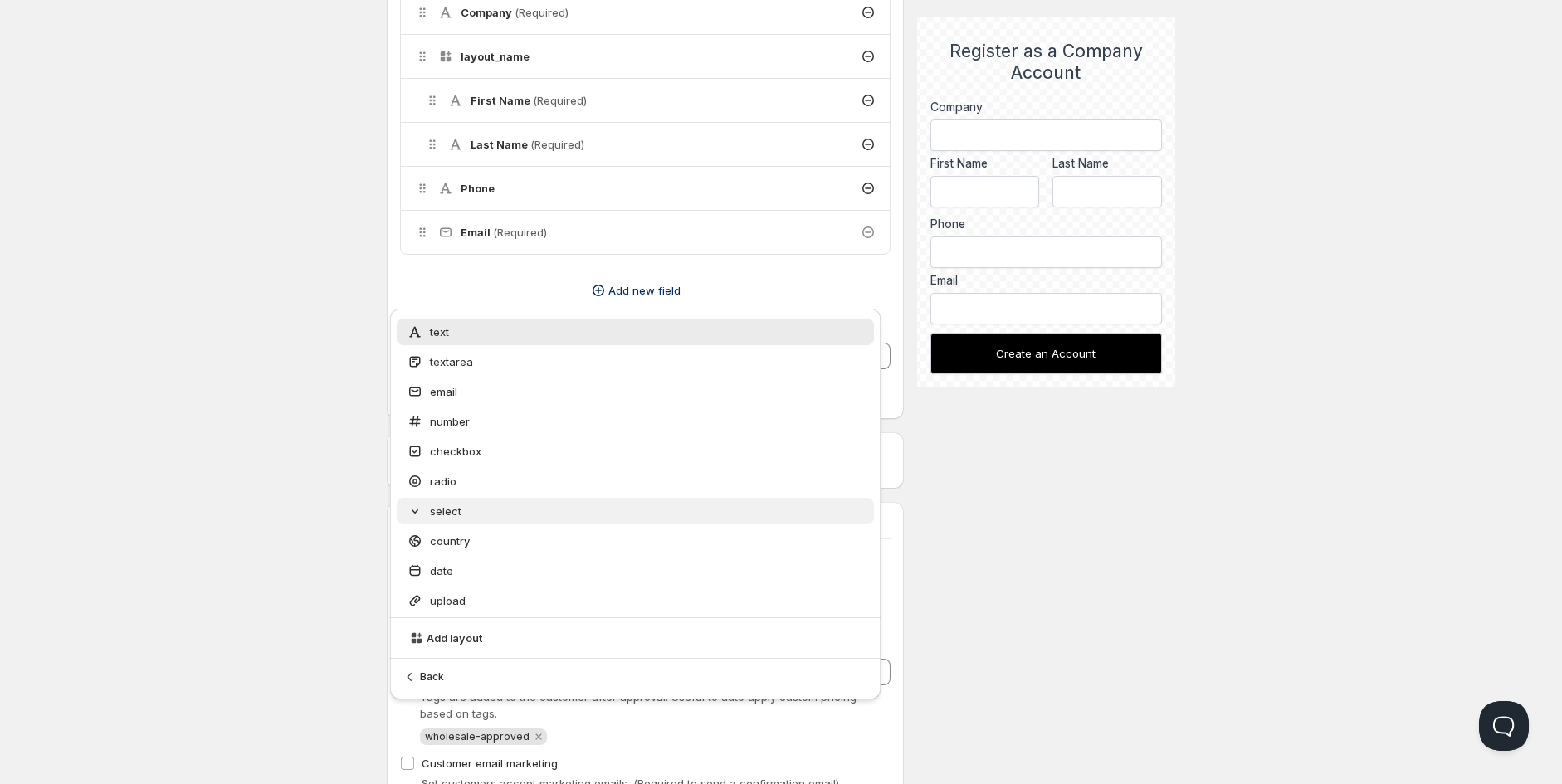
click at [418, 513] on icon "Search and select field types" at bounding box center [414, 511] width 16 height 16
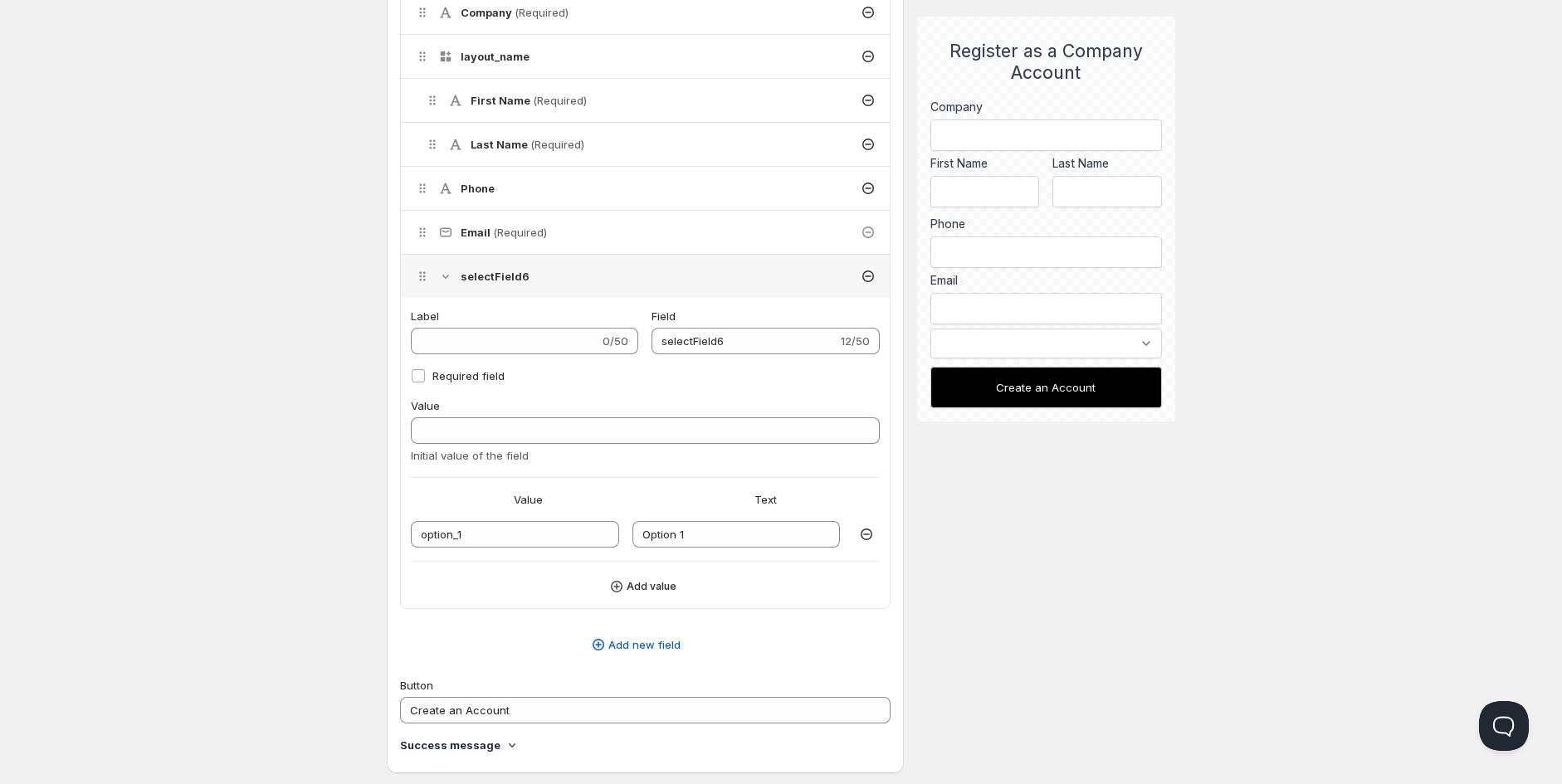
click at [865, 279] on icon at bounding box center [867, 276] width 16 height 16
